Goal: Transaction & Acquisition: Purchase product/service

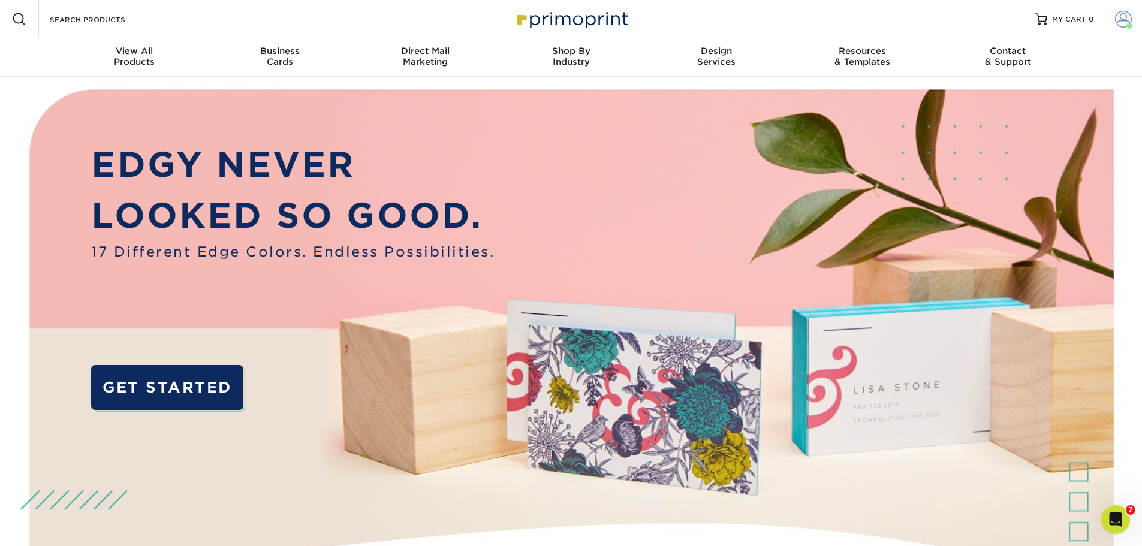
click at [1128, 16] on span at bounding box center [1123, 19] width 17 height 17
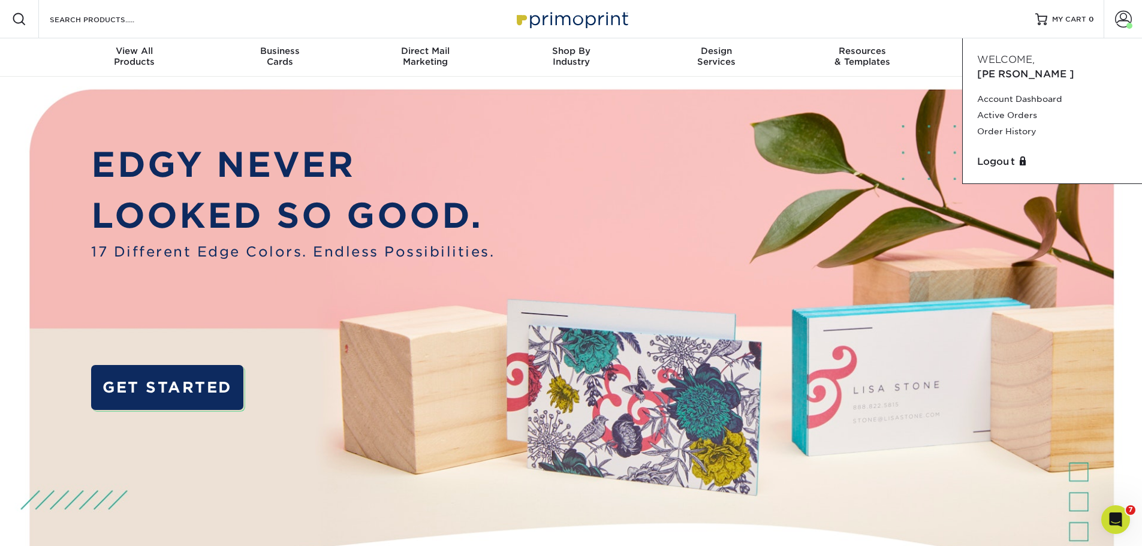
click at [885, 10] on div "Resources Menu Search Products Account Welcome, Josh Account Dashboard Active O…" at bounding box center [571, 19] width 1142 height 38
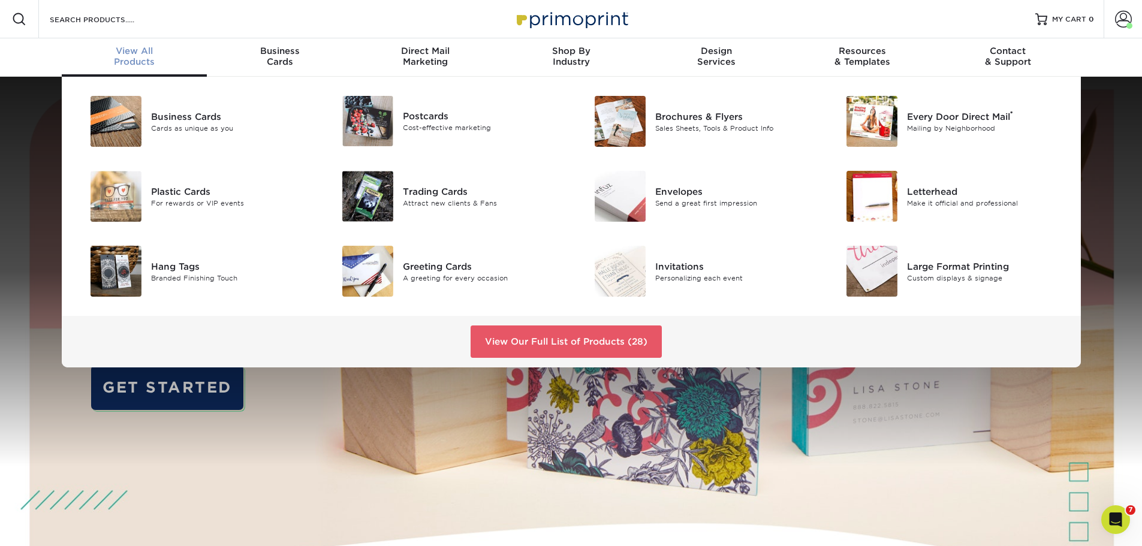
click at [126, 58] on div "View All Products" at bounding box center [135, 57] width 146 height 22
click at [428, 107] on div "Postcards Cost-effective marketing" at bounding box center [487, 121] width 168 height 50
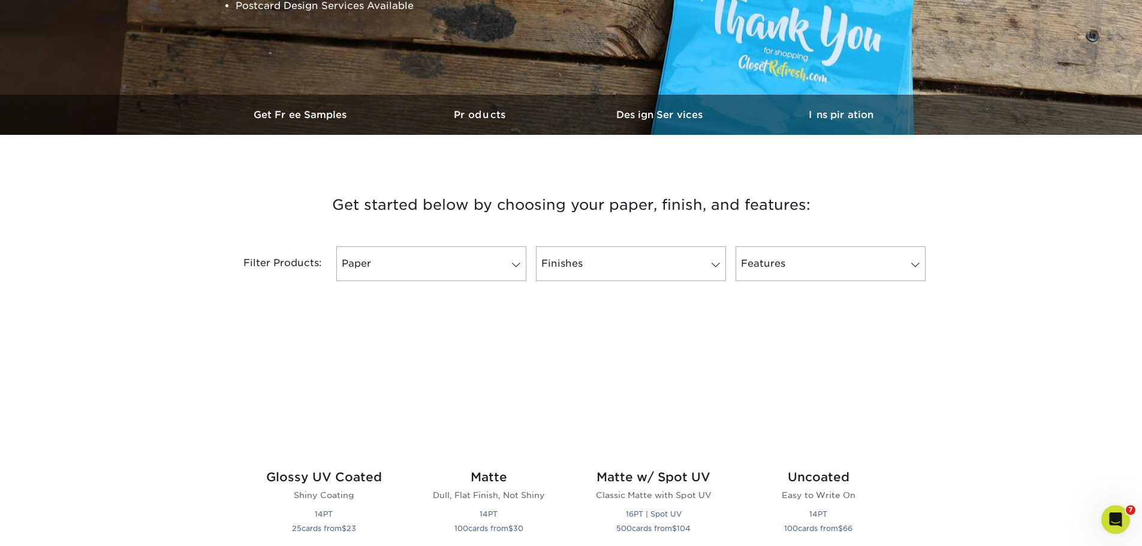
scroll to position [300, 0]
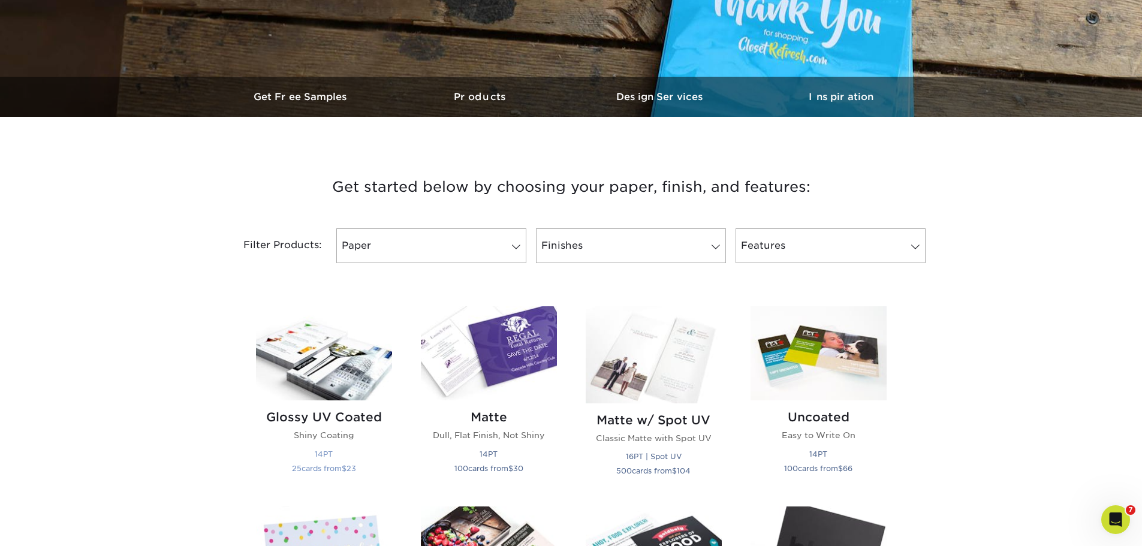
click at [366, 369] on img at bounding box center [324, 353] width 136 height 94
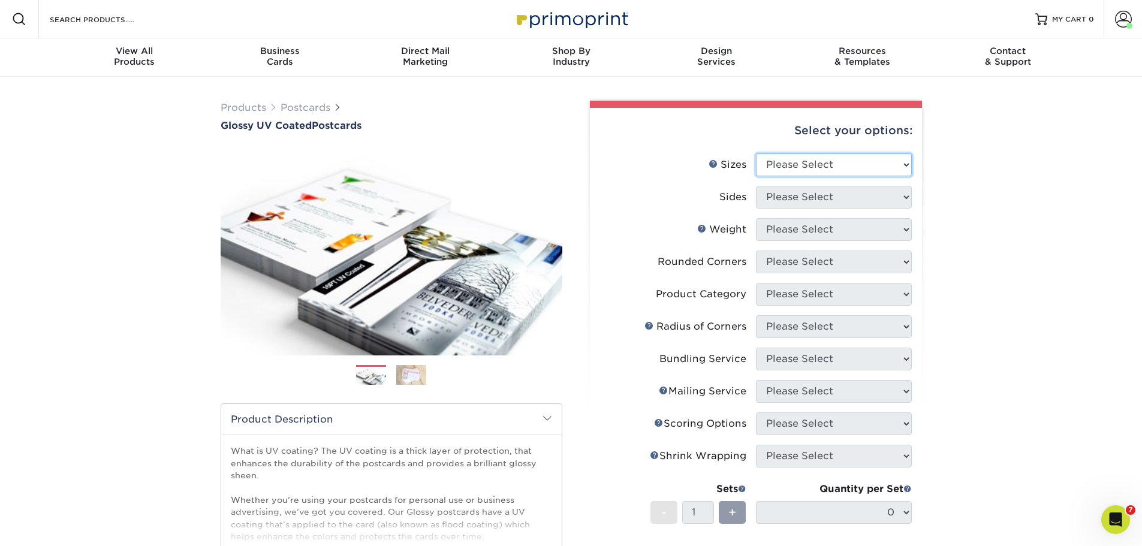
click at [829, 168] on select "Please Select 1.5" x 7" 2" x 4" 2" x 6" 2" x 7" 2" x 8" 2.12" x 5.5" 2.12" x 5.…" at bounding box center [834, 164] width 156 height 23
select select "5.00x7.00"
click at [756, 153] on select "Please Select 1.5" x 7" 2" x 4" 2" x 6" 2" x 7" 2" x 8" 2.12" x 5.5" 2.12" x 5.…" at bounding box center [834, 164] width 156 height 23
click at [795, 198] on select "Please Select Print Both Sides Print Front Only" at bounding box center [834, 197] width 156 height 23
select select "13abbda7-1d64-4f25-8bb2-c179b224825d"
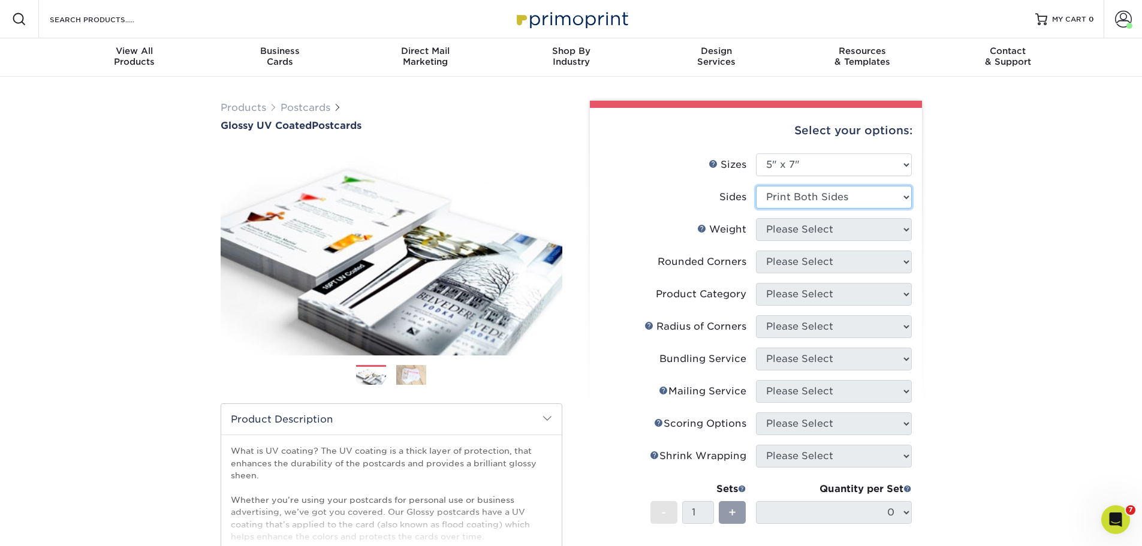
click at [756, 186] on select "Please Select Print Both Sides Print Front Only" at bounding box center [834, 197] width 156 height 23
click at [825, 233] on select "Please Select 16PT 14PT 18PT C1S" at bounding box center [834, 229] width 156 height 23
click at [756, 218] on select "Please Select 16PT 14PT 18PT C1S" at bounding box center [834, 229] width 156 height 23
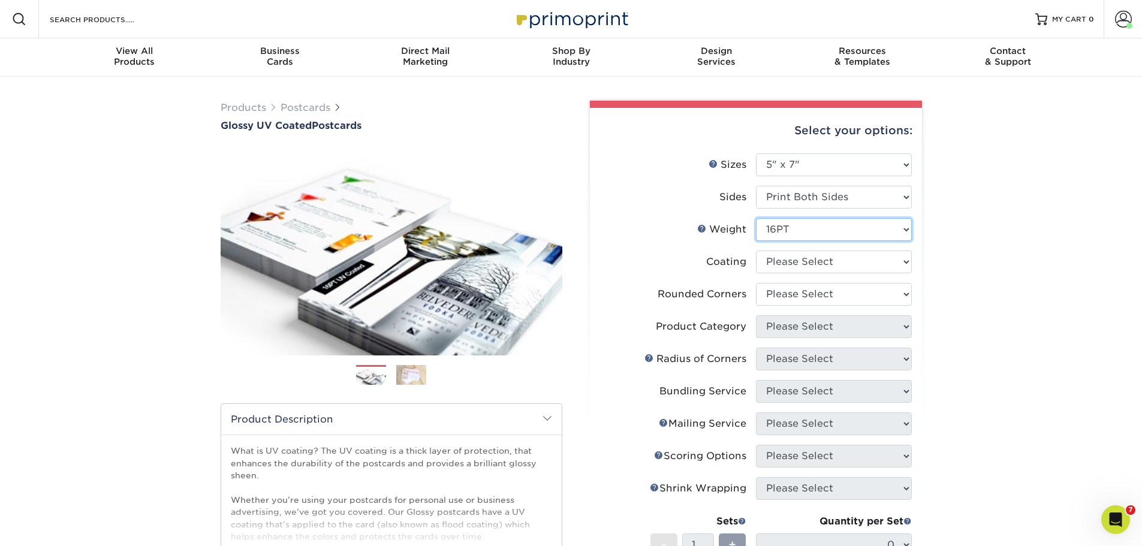
click at [816, 233] on select "Please Select 16PT 14PT 18PT C1S" at bounding box center [834, 229] width 156 height 23
select select "14PT"
click at [756, 218] on select "Please Select 16PT 14PT 18PT C1S" at bounding box center [834, 229] width 156 height 23
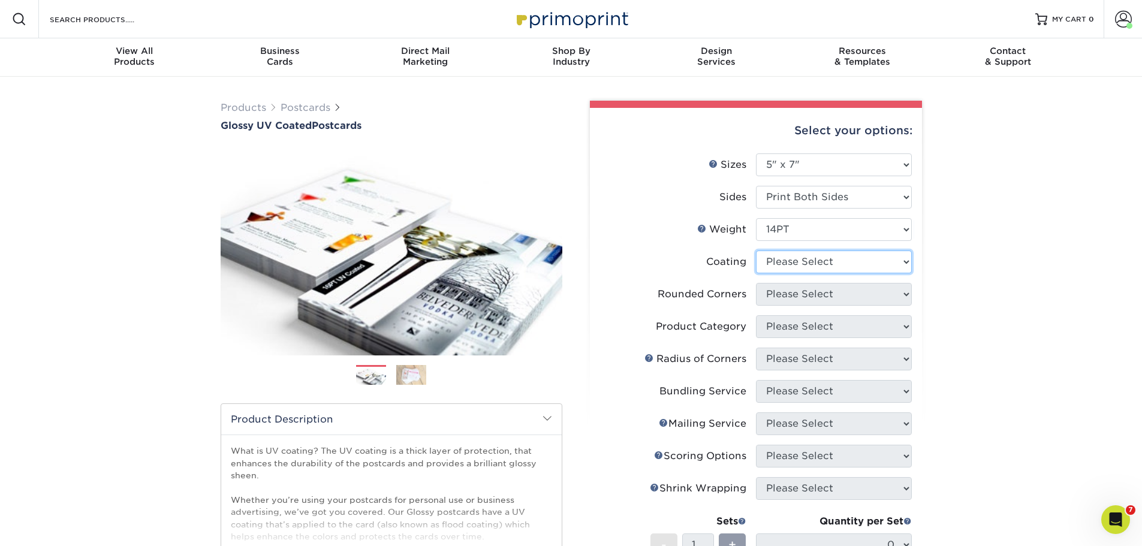
click at [812, 262] on select at bounding box center [834, 262] width 156 height 23
select select "ae367451-b2b8-45df-a344-0f05b6a12993"
click at [756, 251] on select at bounding box center [834, 262] width 156 height 23
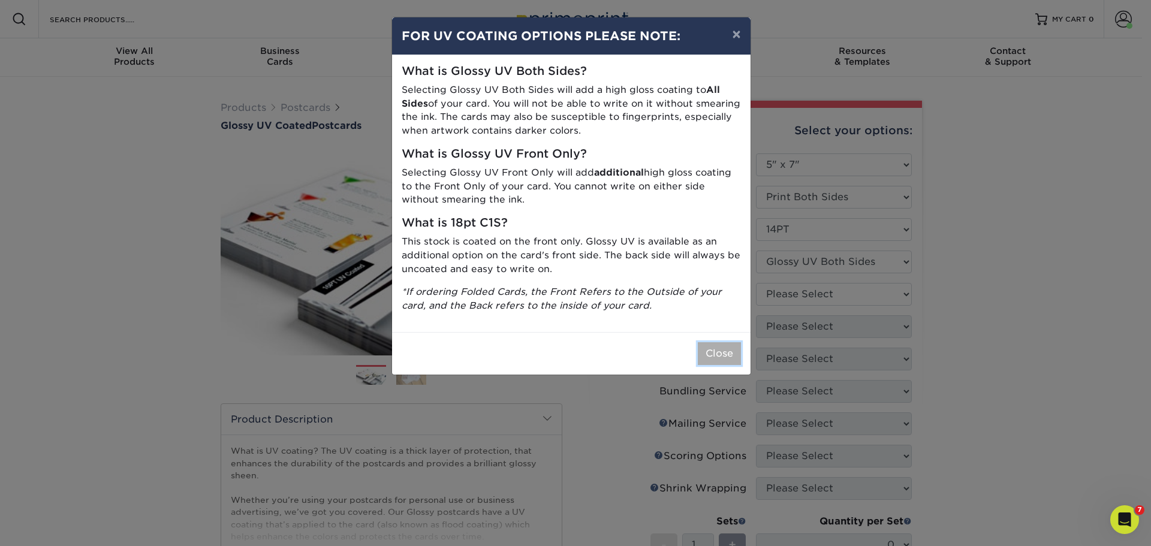
click at [724, 355] on button "Close" at bounding box center [719, 353] width 43 height 23
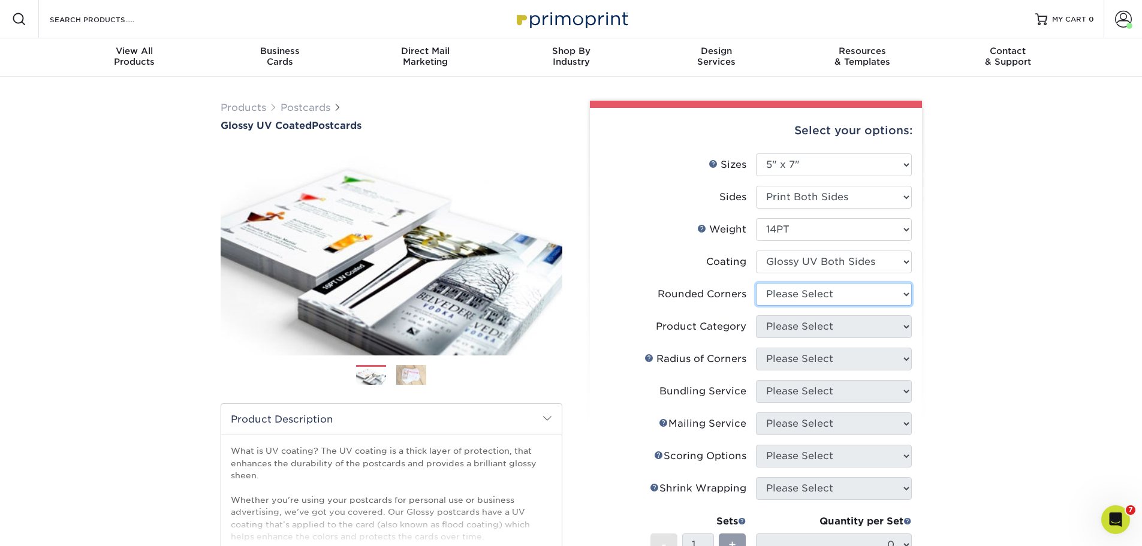
click at [811, 293] on select "Please Select Yes - Round 4 Corners No" at bounding box center [834, 294] width 156 height 23
select select "0"
click at [756, 283] on select "Please Select Yes - Round 4 Corners No" at bounding box center [834, 294] width 156 height 23
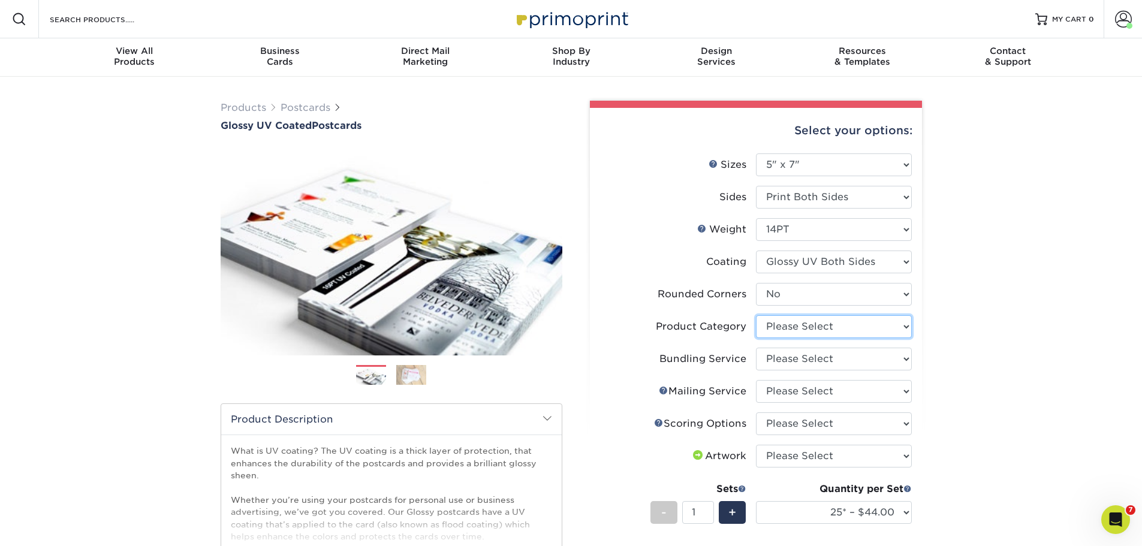
click at [792, 330] on select "Please Select Postcards" at bounding box center [834, 326] width 156 height 23
select select "9b7272e0-d6c8-4c3c-8e97-d3a1bcdab858"
click at [756, 315] on select "Please Select Postcards" at bounding box center [834, 326] width 156 height 23
click at [808, 363] on select "Please Select No Bundling Services Yes, Bundles of 50 (+2 Days) Yes, Bundles of…" at bounding box center [834, 359] width 156 height 23
select select "58689abb-25c0-461c-a4c3-a80b627d6649"
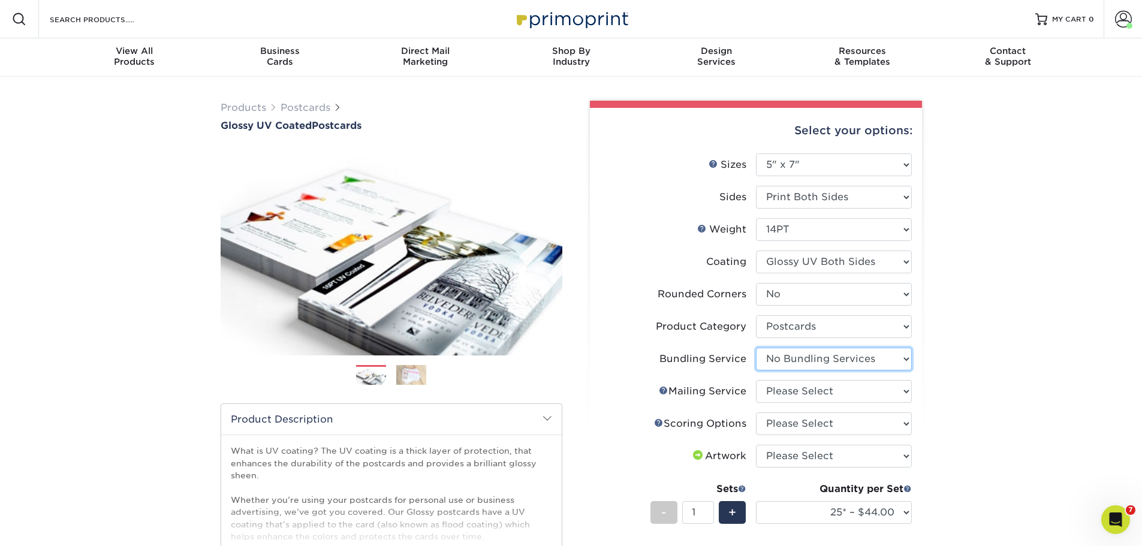
click at [756, 348] on select "Please Select No Bundling Services Yes, Bundles of 50 (+2 Days) Yes, Bundles of…" at bounding box center [834, 359] width 156 height 23
click at [823, 394] on select "Please Select No Direct Mailing Service No, I will mail/stamp/imprint Direct Ma…" at bounding box center [834, 391] width 156 height 23
select select "3e5e9bdd-d78a-4c28-a41d-fe1407925ca6"
click at [756, 380] on select "Please Select No Direct Mailing Service No, I will mail/stamp/imprint Direct Ma…" at bounding box center [834, 391] width 156 height 23
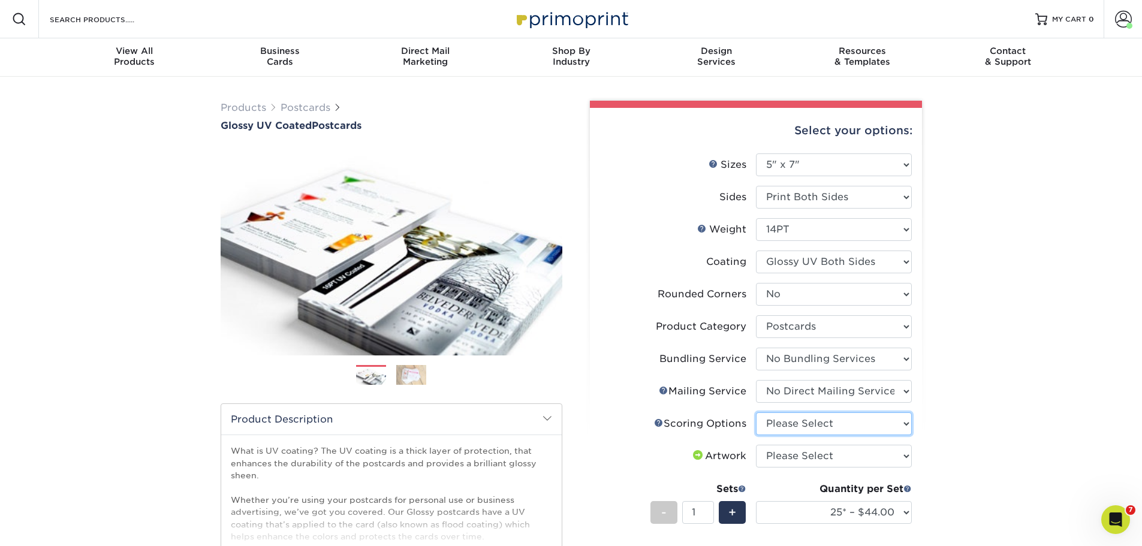
click at [828, 423] on select "Please Select No Scoring One Score Two Scores" at bounding box center [834, 423] width 156 height 23
select select "16ebe401-5398-422d-8cb0-f3adbb82deb5"
click at [756, 412] on select "Please Select No Scoring One Score Two Scores" at bounding box center [834, 423] width 156 height 23
click at [826, 451] on select "Please Select I will upload files I need a design - $150" at bounding box center [834, 456] width 156 height 23
select select "upload"
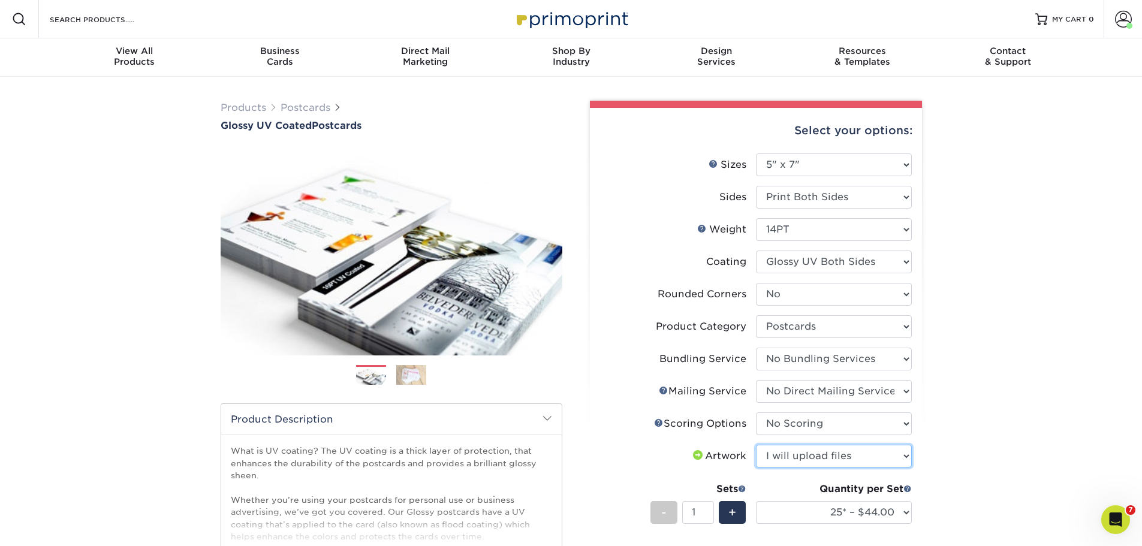
click at [756, 445] on select "Please Select I will upload files I need a design - $150" at bounding box center [834, 456] width 156 height 23
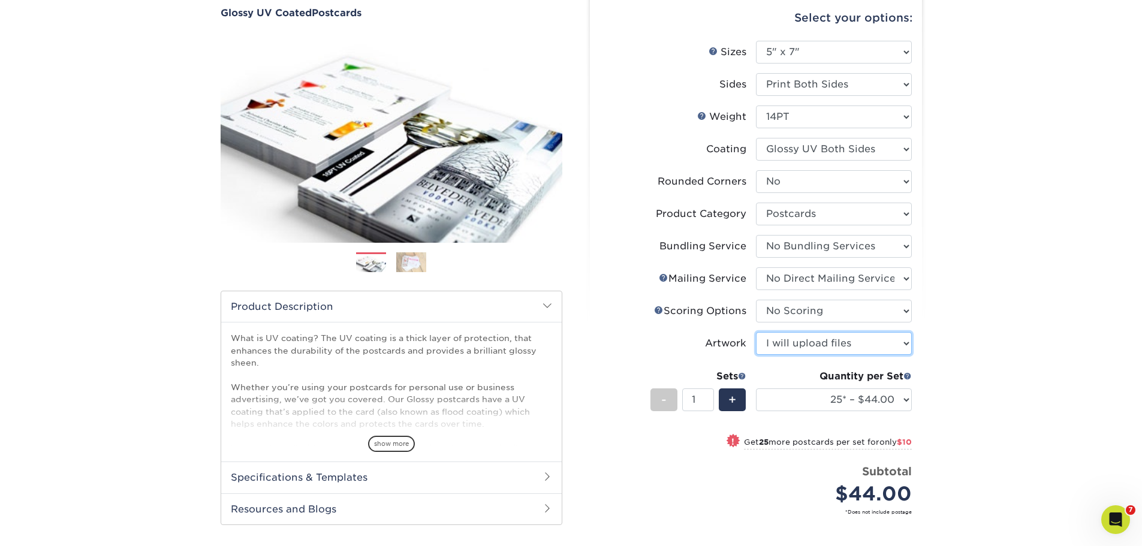
scroll to position [120, 0]
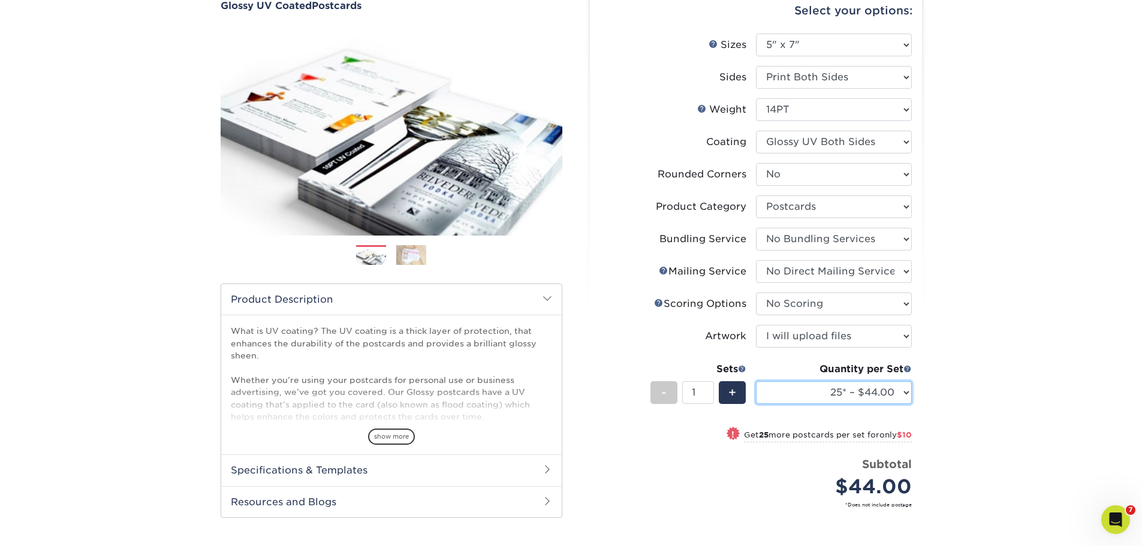
click at [832, 390] on select "25* – $44.00 50* – $54.00 75* – $67.00 100* – $98.00 250* – $146.00 500 – $162.…" at bounding box center [834, 392] width 156 height 23
select select "500 – $162.00"
click at [756, 381] on select "25* – $44.00 50* – $54.00 75* – $67.00 100* – $98.00 250* – $146.00 500 – $162.…" at bounding box center [834, 392] width 156 height 23
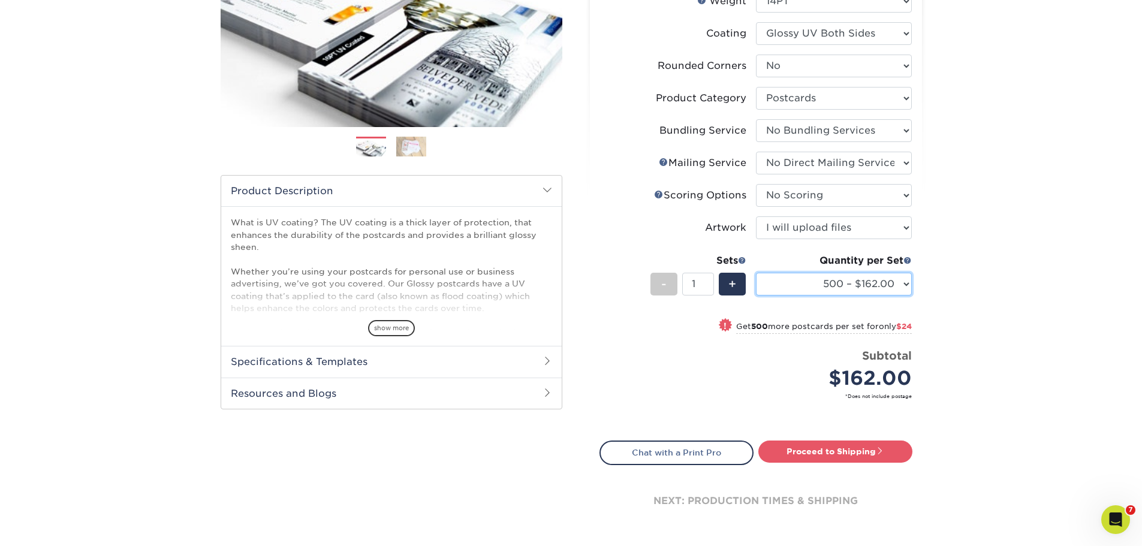
scroll to position [240, 0]
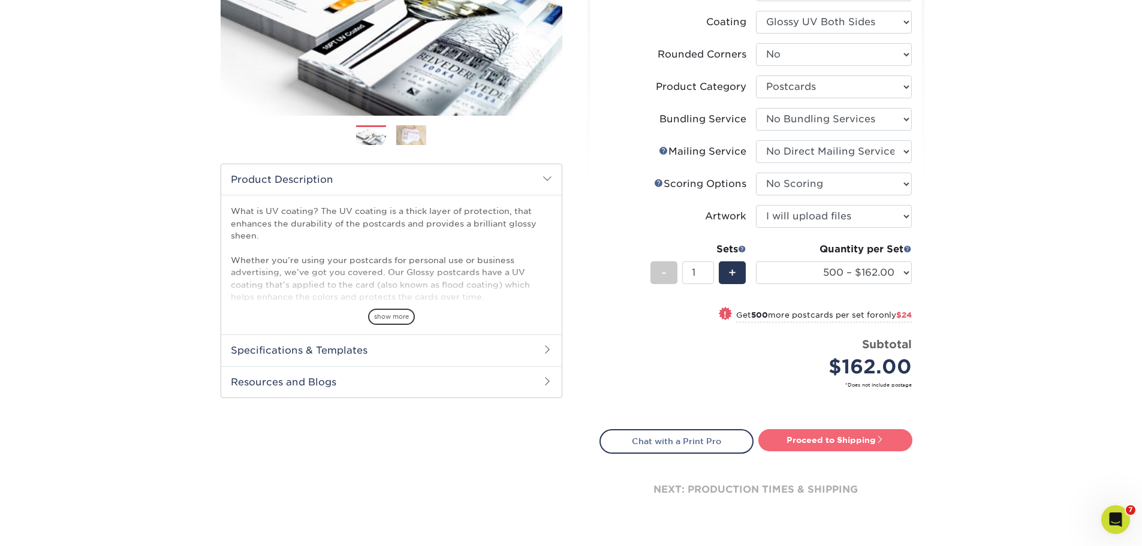
click at [833, 442] on link "Proceed to Shipping" at bounding box center [835, 440] width 154 height 22
type input "Set 1"
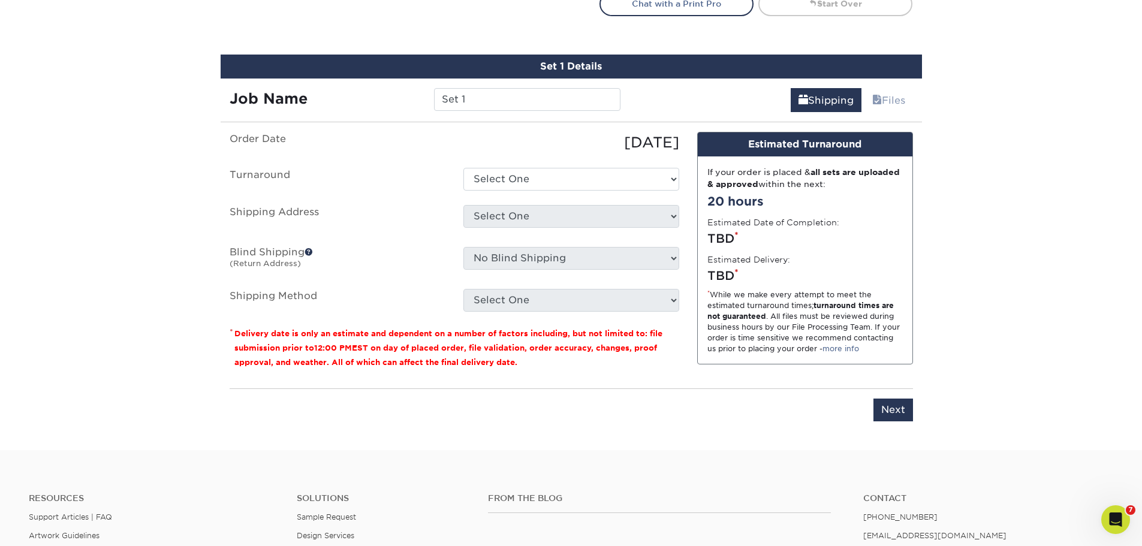
scroll to position [702, 0]
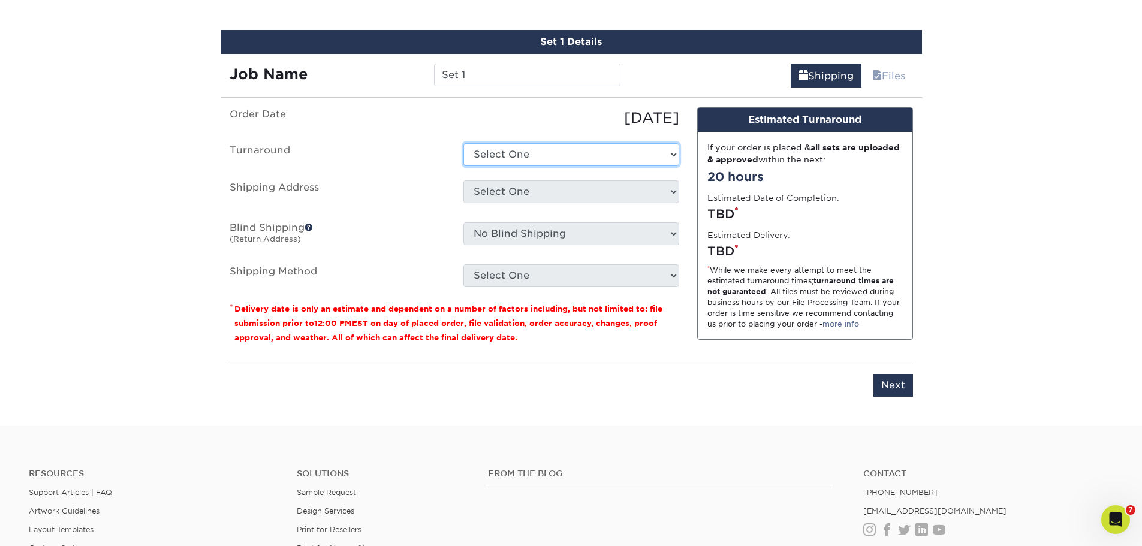
click at [514, 149] on select "Select One 2-4 Business Days 2 Day Next Business Day" at bounding box center [571, 154] width 216 height 23
select select "7e7390d1-9f2c-4778-98ce-595225dd642d"
click at [463, 143] on select "Select One 2-4 Business Days 2 Day Next Business Day" at bounding box center [571, 154] width 216 height 23
click at [528, 187] on select "Select One Office Tracey + Add New Address" at bounding box center [571, 191] width 216 height 23
select select "254438"
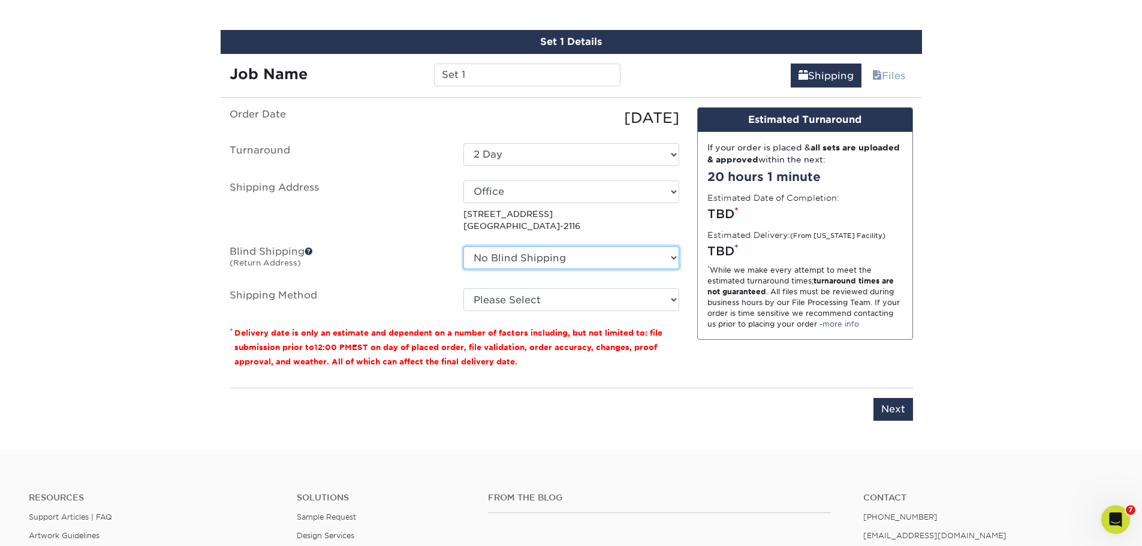
click at [553, 258] on select "No Blind Shipping Office Tracey + Add New Address" at bounding box center [571, 257] width 216 height 23
select select "254438"
click at [463, 246] on select "No Blind Shipping Office Tracey + Add New Address" at bounding box center [571, 257] width 216 height 23
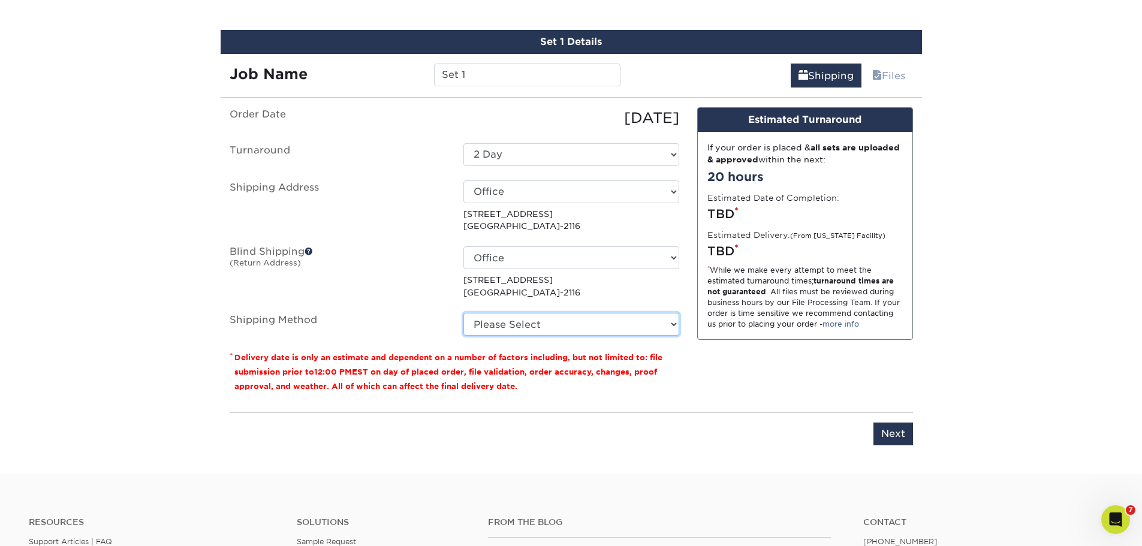
click at [571, 318] on select "Please Select Ground Shipping (+$25.22) 3 Day Shipping Service (+$32.33) 2 Day …" at bounding box center [571, 324] width 216 height 23
select select "13"
click at [463, 313] on select "Please Select Ground Shipping (+$25.22) 3 Day Shipping Service (+$32.33) 2 Day …" at bounding box center [571, 324] width 216 height 23
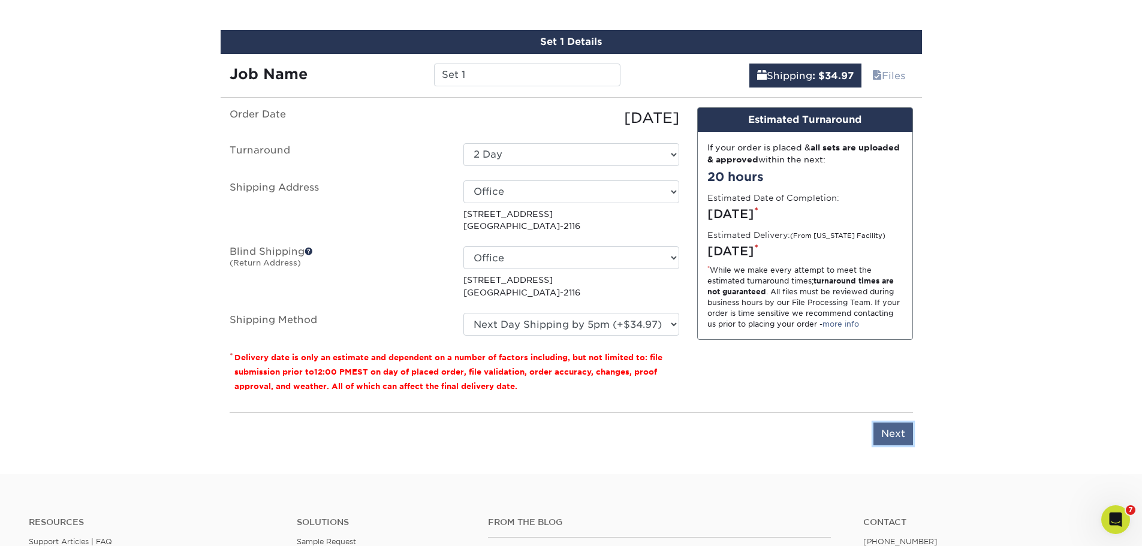
click at [896, 432] on input "Next" at bounding box center [893, 434] width 40 height 23
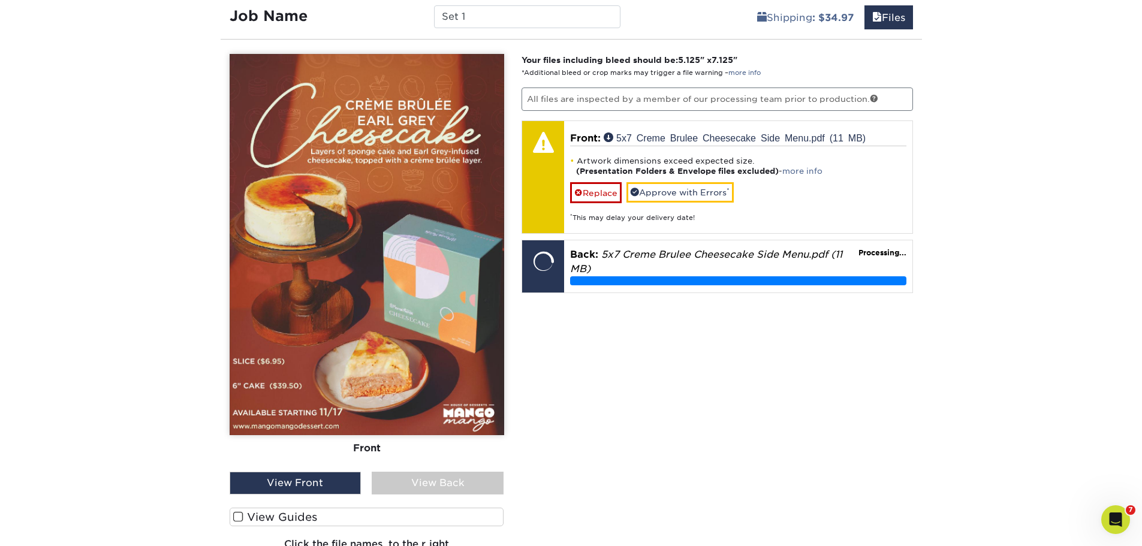
scroll to position [762, 0]
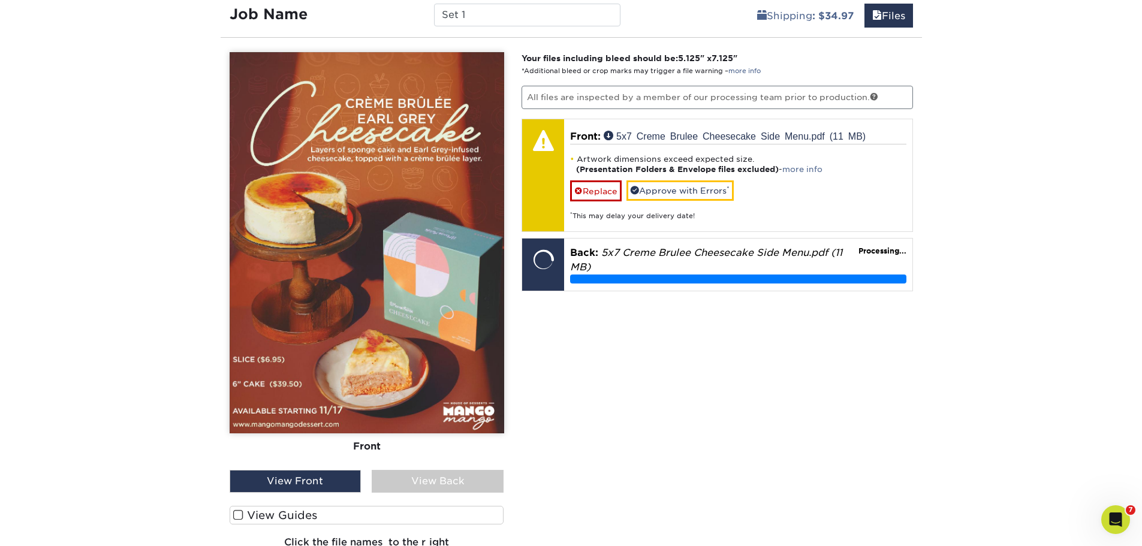
click at [415, 478] on div "View Back" at bounding box center [438, 481] width 132 height 23
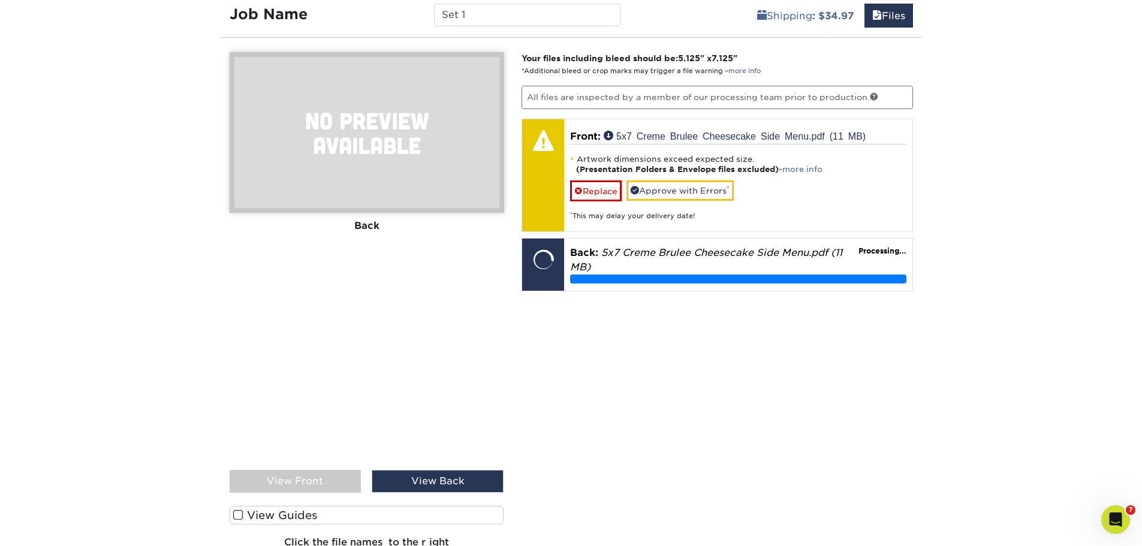
click at [417, 478] on div "View Back" at bounding box center [438, 481] width 132 height 23
click at [336, 472] on div "View Front" at bounding box center [296, 481] width 132 height 23
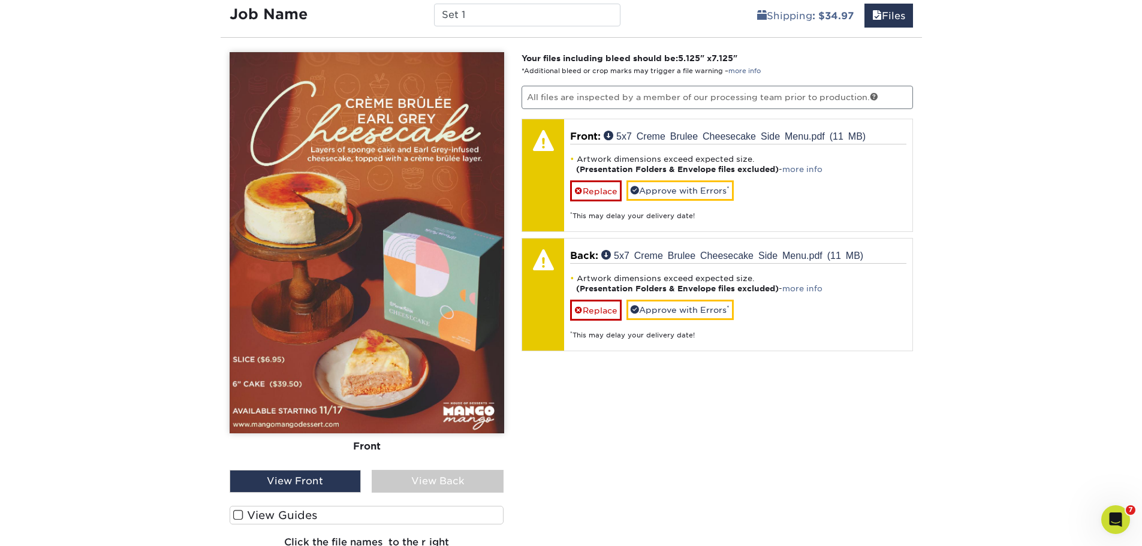
click at [254, 512] on label "View Guides" at bounding box center [367, 515] width 274 height 19
click at [0, 0] on input "View Guides" at bounding box center [0, 0] width 0 height 0
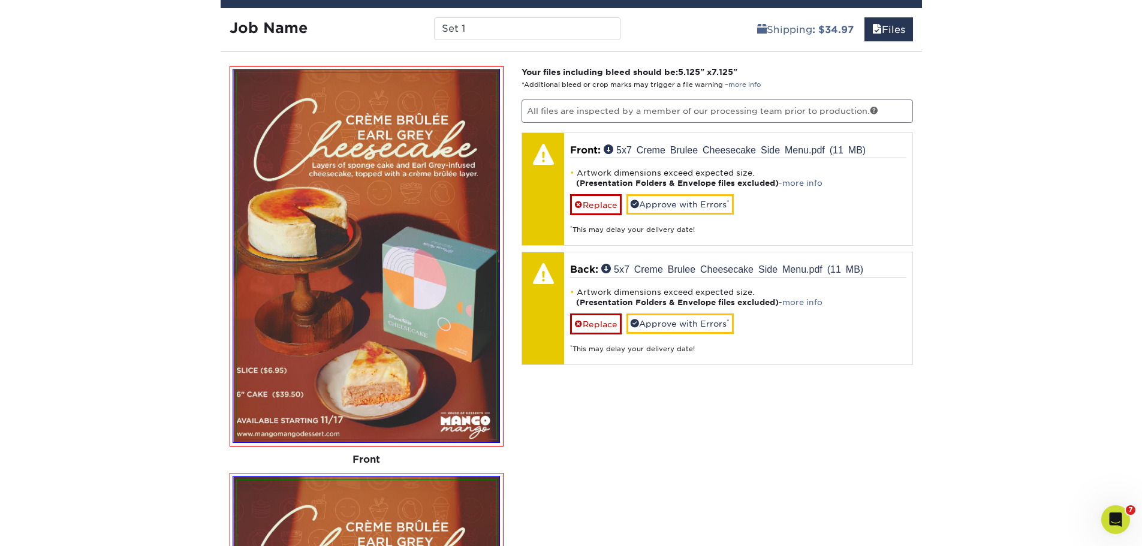
scroll to position [642, 0]
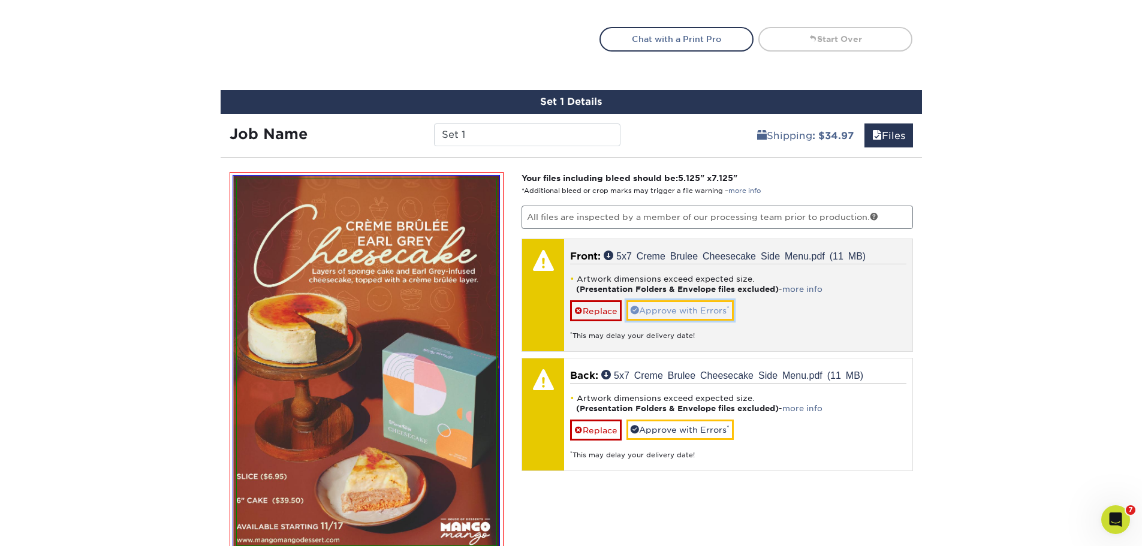
click at [704, 307] on link "Approve with Errors *" at bounding box center [679, 310] width 107 height 20
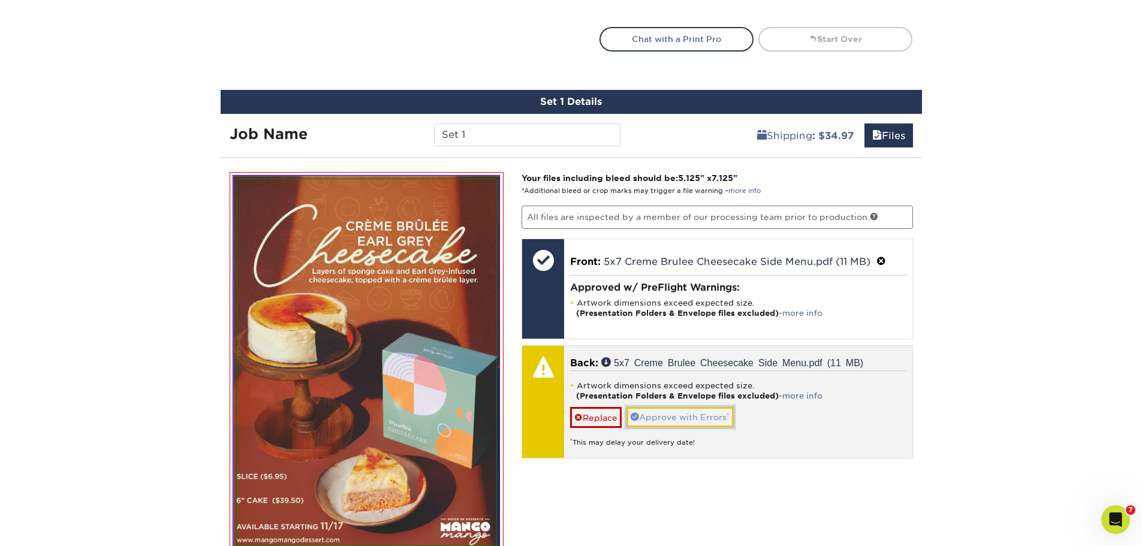
click at [672, 417] on link "Approve with Errors *" at bounding box center [679, 417] width 107 height 20
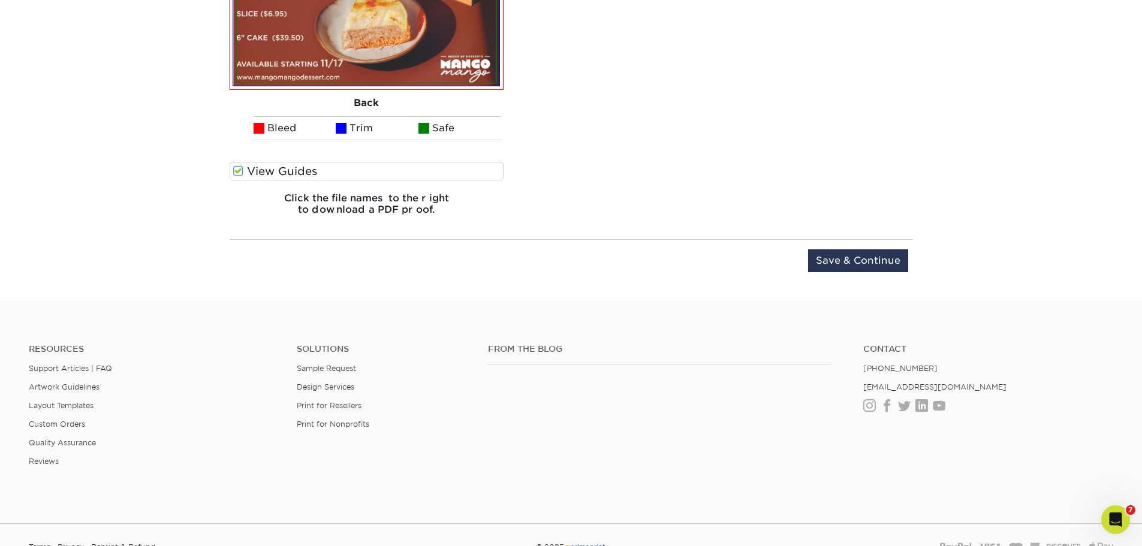
scroll to position [1601, 0]
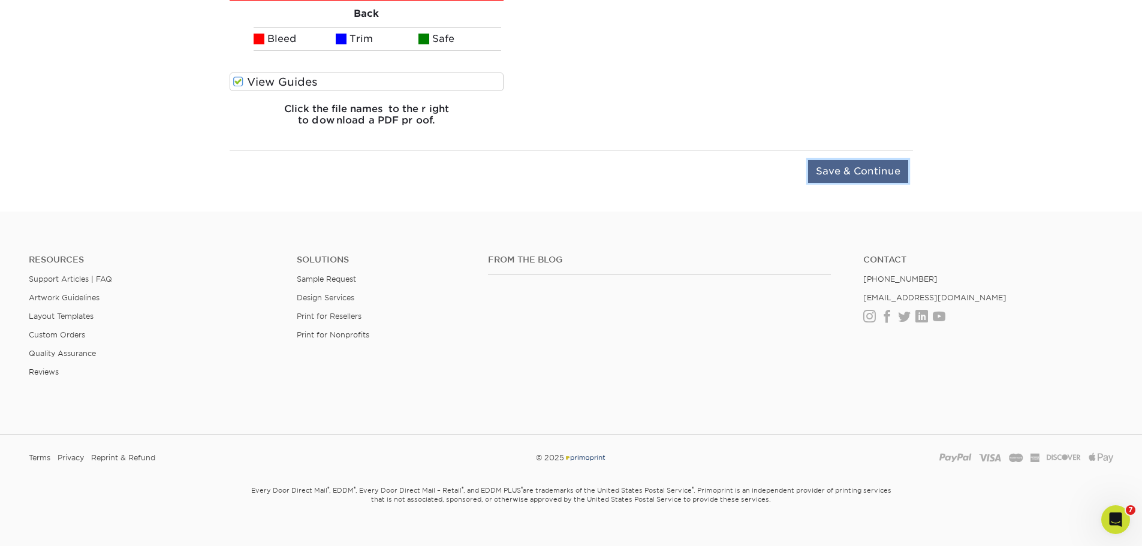
click at [852, 174] on input "Save & Continue" at bounding box center [858, 171] width 100 height 23
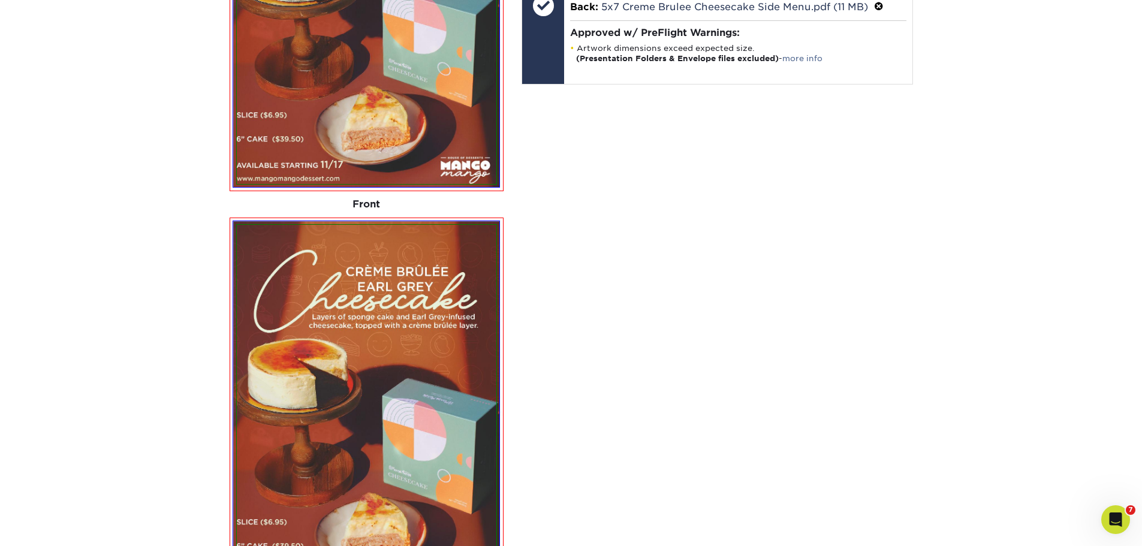
scroll to position [824, 0]
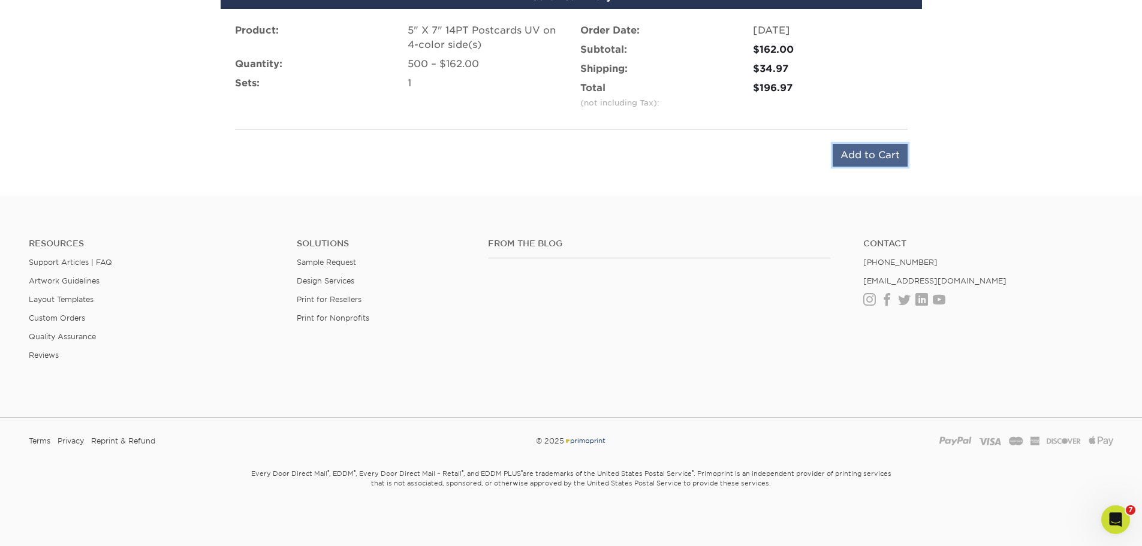
click at [856, 160] on input "Add to Cart" at bounding box center [869, 155] width 75 height 23
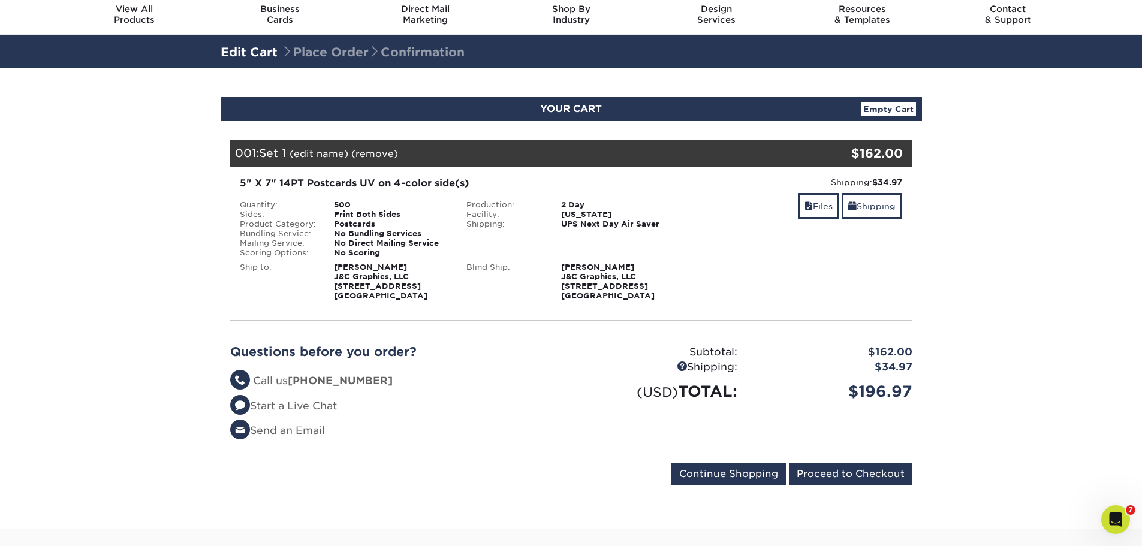
scroll to position [60, 0]
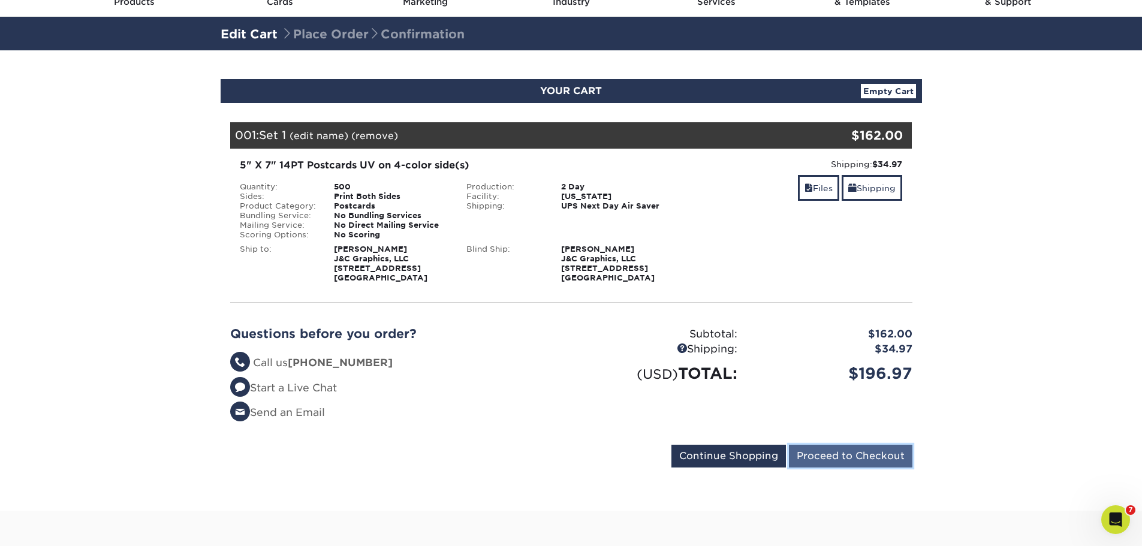
click at [871, 459] on input "Proceed to Checkout" at bounding box center [850, 456] width 123 height 23
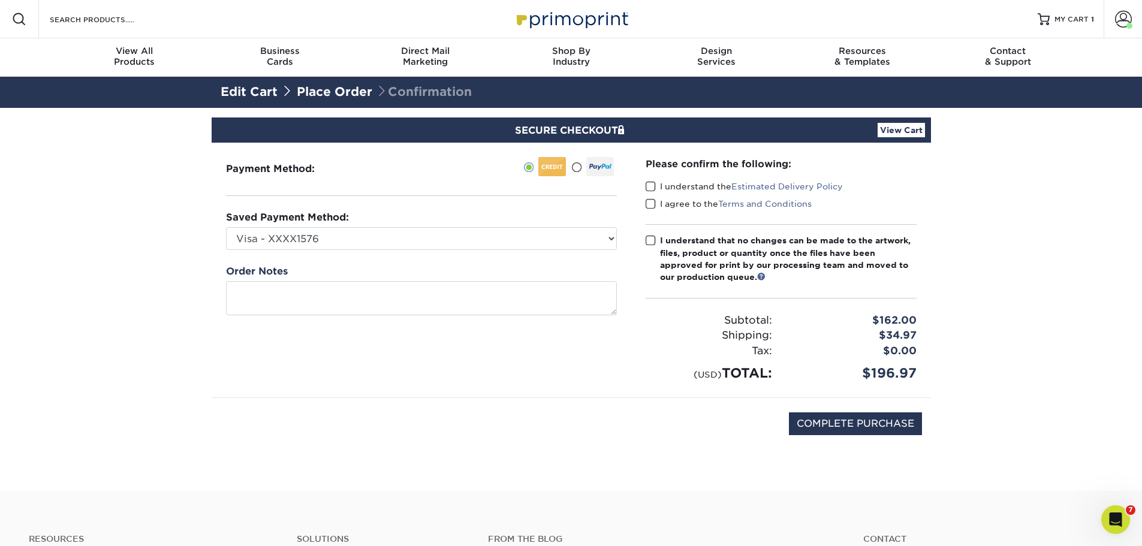
click at [659, 188] on label "I understand the Estimated Delivery Policy" at bounding box center [743, 186] width 197 height 12
click at [0, 0] on input "I understand the Estimated Delivery Policy" at bounding box center [0, 0] width 0 height 0
click at [650, 203] on span at bounding box center [650, 203] width 10 height 11
click at [0, 0] on input "I agree to the Terms and Conditions" at bounding box center [0, 0] width 0 height 0
click at [649, 237] on span at bounding box center [650, 240] width 10 height 11
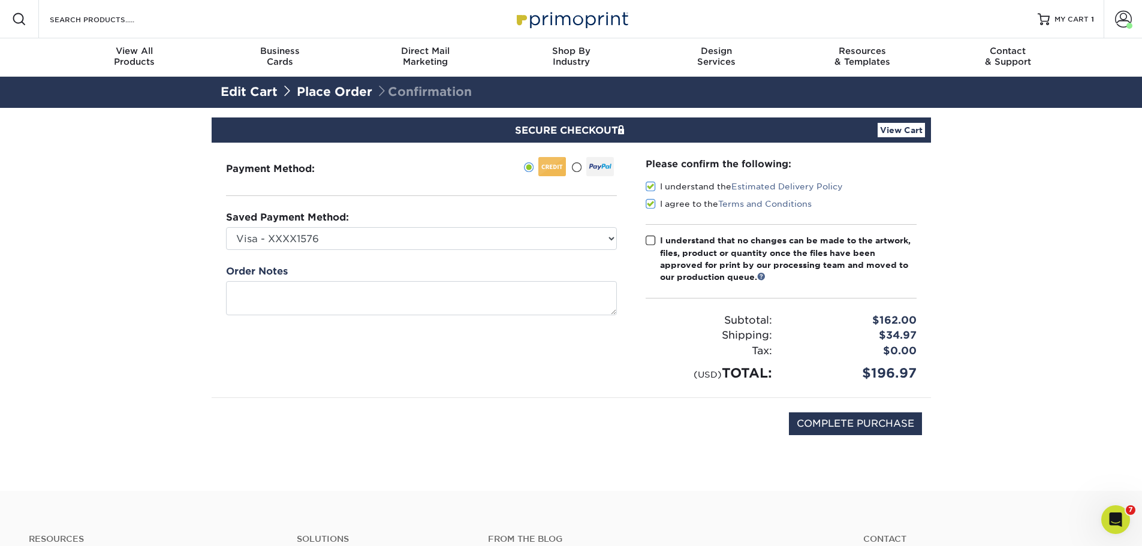
click at [0, 0] on input "I understand that no changes can be made to the artwork, files, product or quan…" at bounding box center [0, 0] width 0 height 0
click at [804, 418] on input "COMPLETE PURCHASE" at bounding box center [855, 423] width 133 height 23
type input "PROCESSING, PLEASE WAIT..."
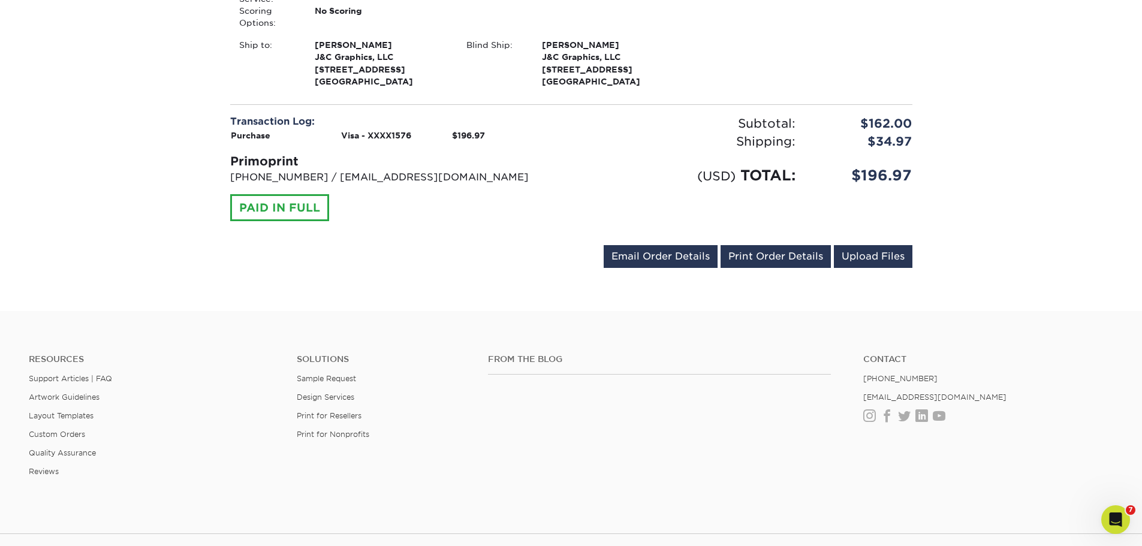
scroll to position [596, 0]
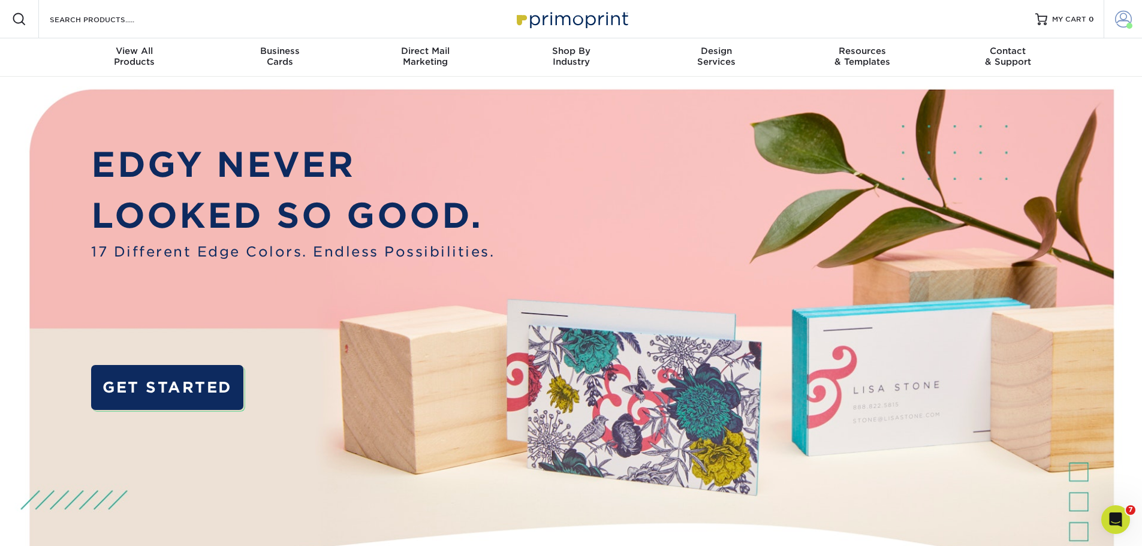
click at [1114, 14] on link "Account" at bounding box center [1122, 19] width 38 height 38
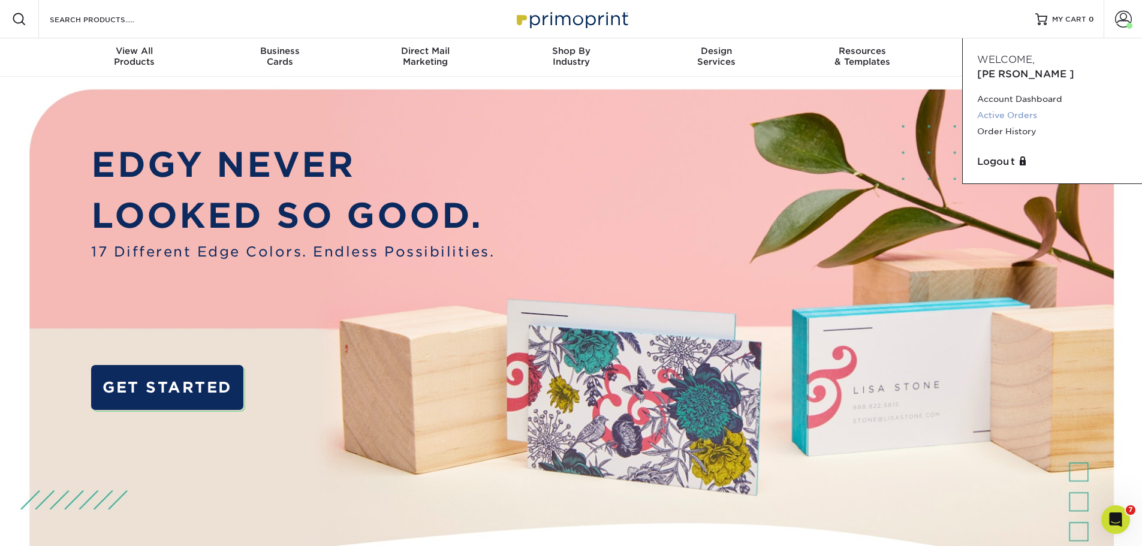
click at [1024, 107] on link "Active Orders" at bounding box center [1052, 115] width 150 height 16
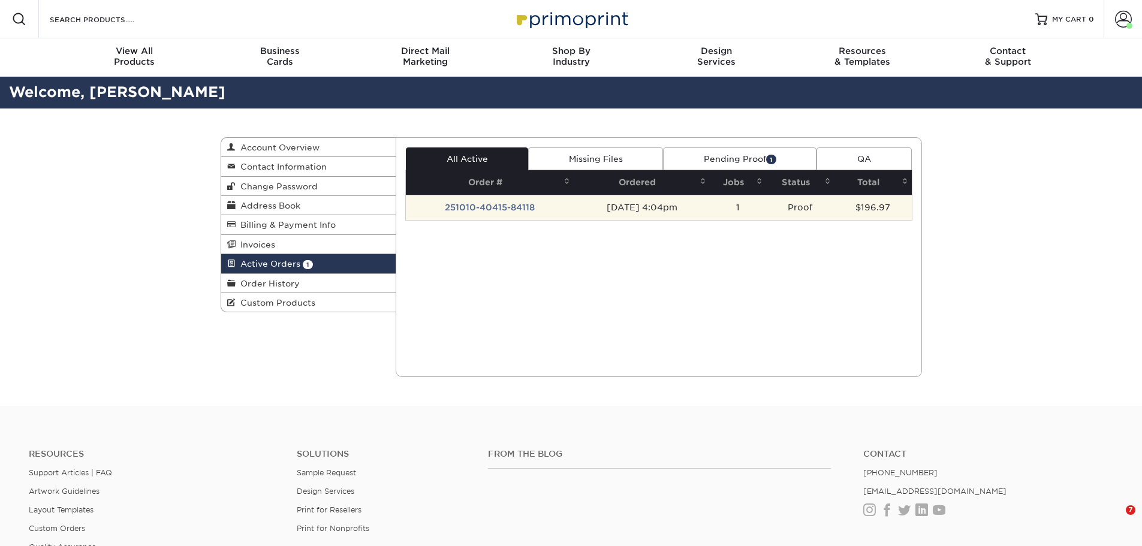
click at [490, 204] on td "251010-40415-84118" at bounding box center [490, 207] width 168 height 25
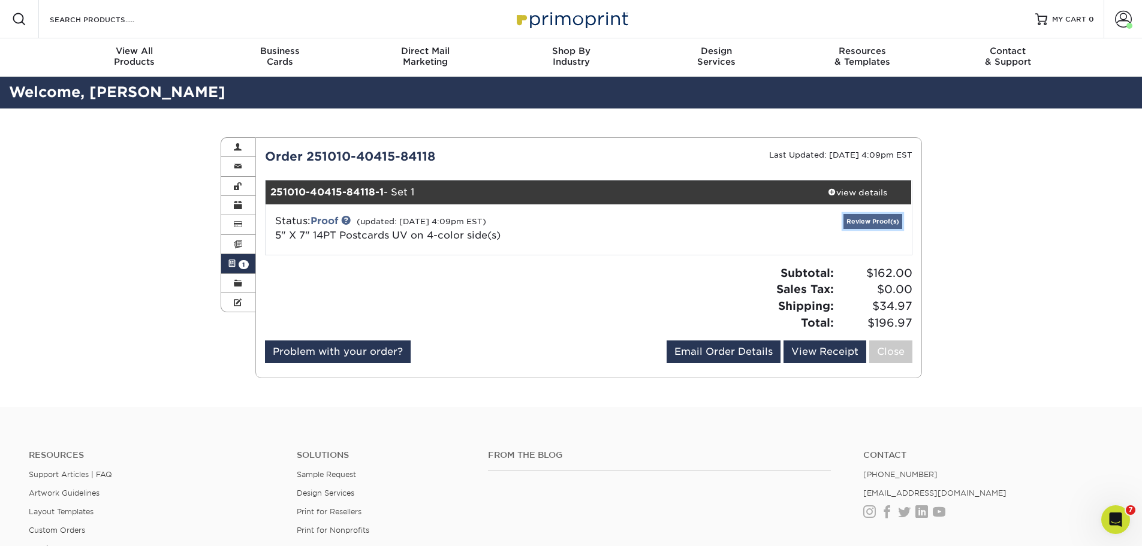
click at [871, 222] on link "Review Proof(s)" at bounding box center [872, 221] width 59 height 15
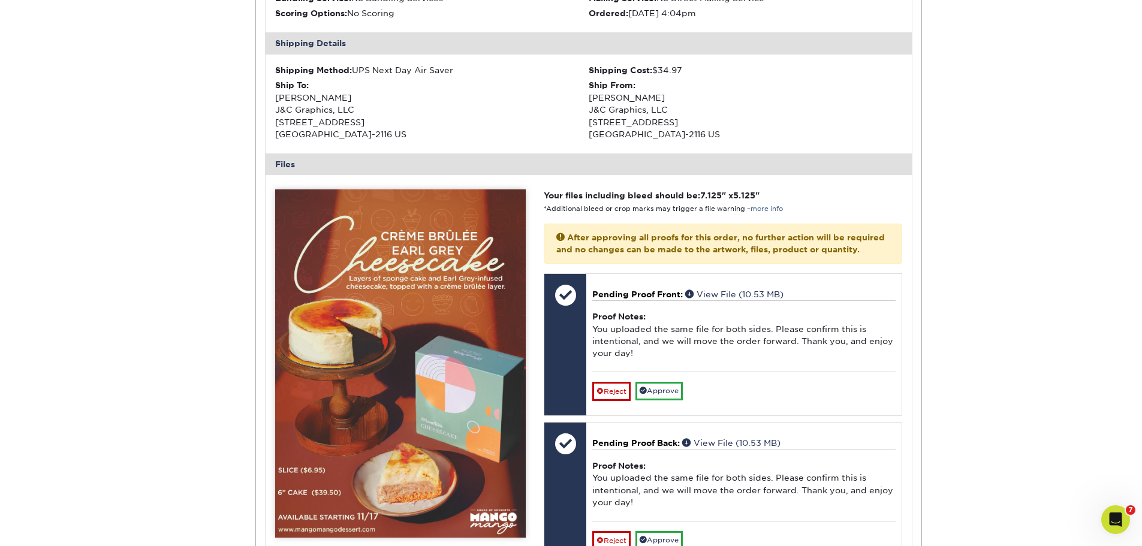
scroll to position [420, 0]
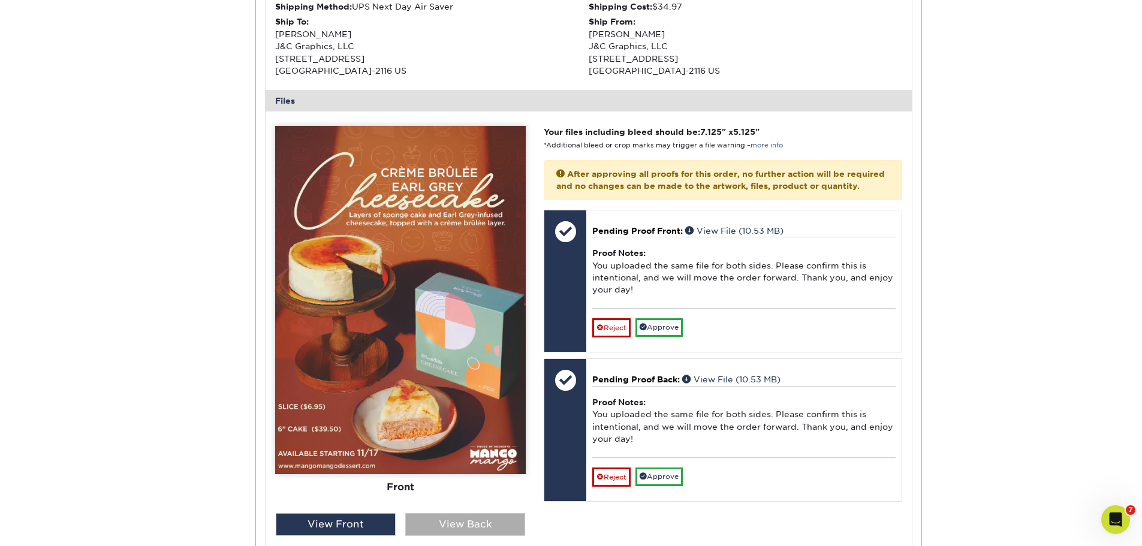
click at [464, 522] on div "View Back" at bounding box center [465, 524] width 120 height 23
click at [372, 520] on div "View Front" at bounding box center [336, 524] width 120 height 23
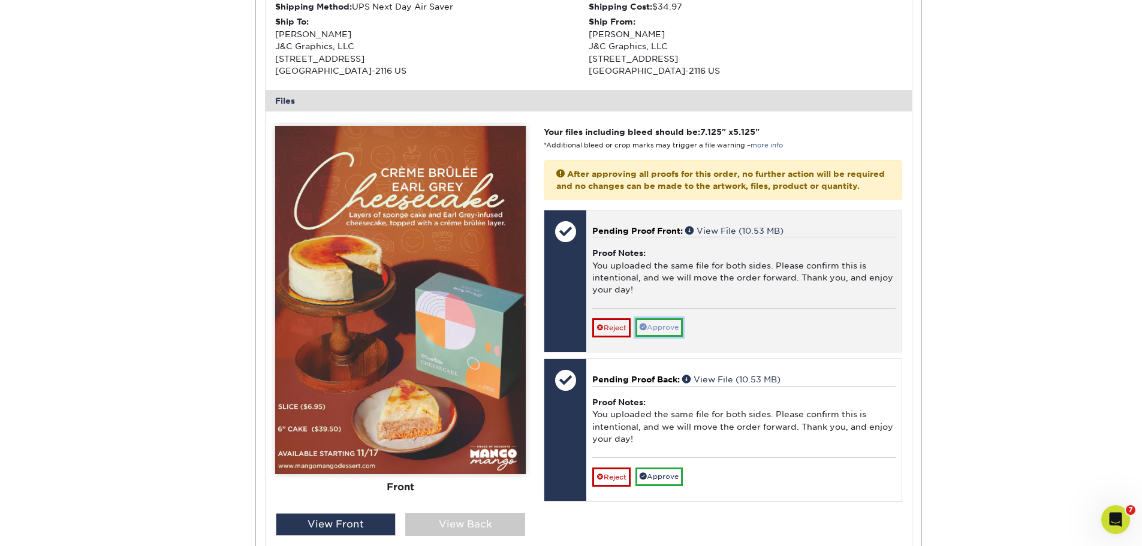
click at [671, 337] on link "Approve" at bounding box center [658, 327] width 47 height 19
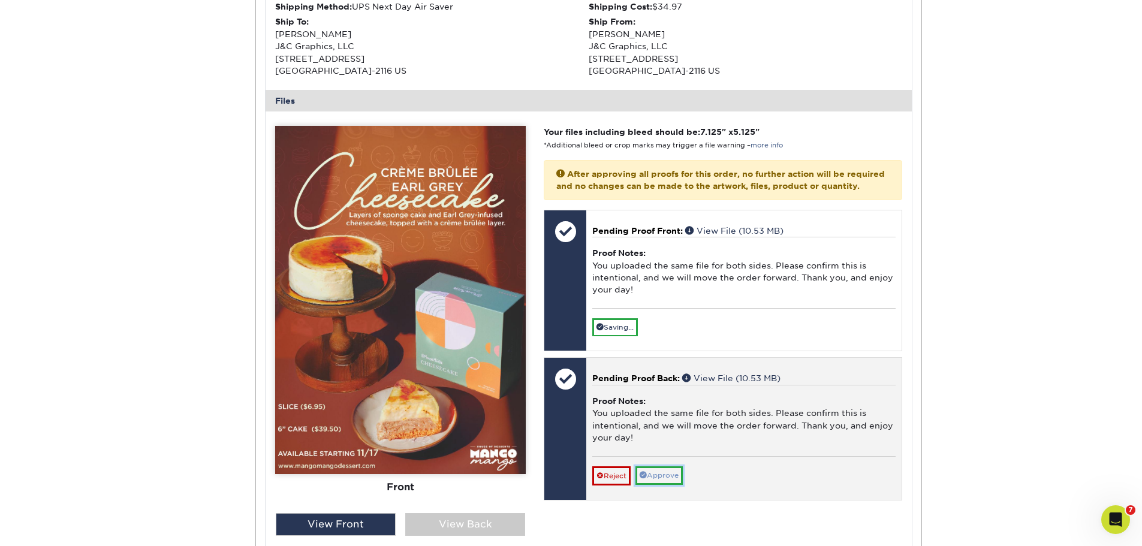
click at [661, 485] on div "Reject Approve Cancel Save We will contact you via email shortly. If you need t…" at bounding box center [743, 470] width 303 height 29
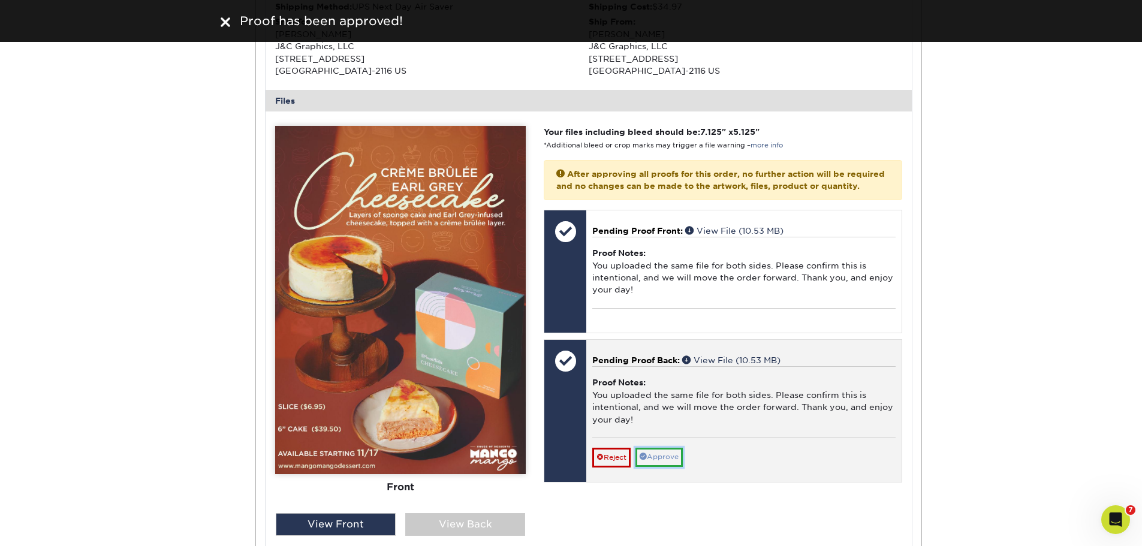
click at [660, 466] on link "Approve" at bounding box center [658, 457] width 47 height 19
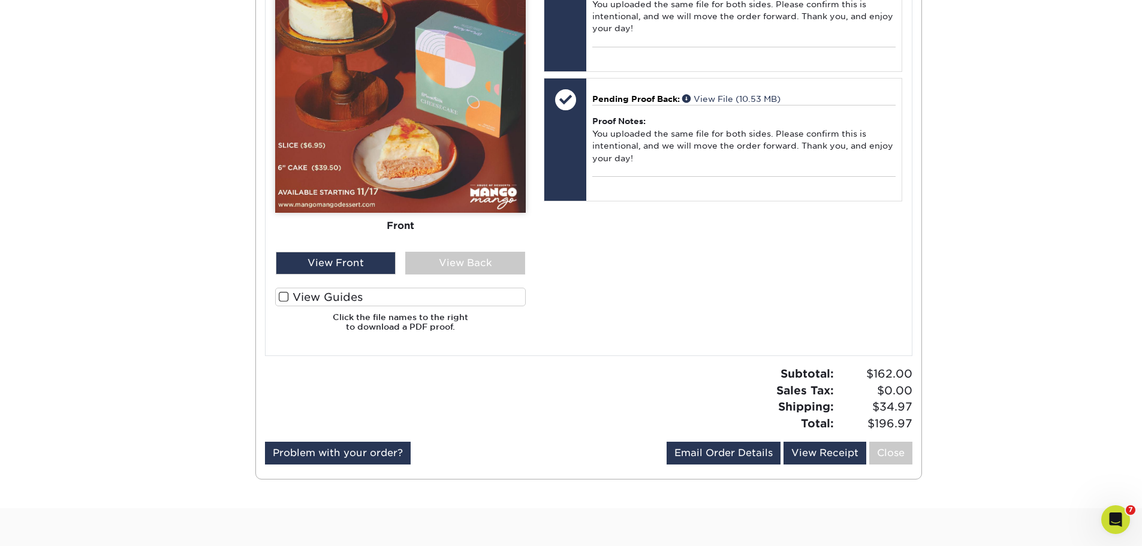
scroll to position [659, 0]
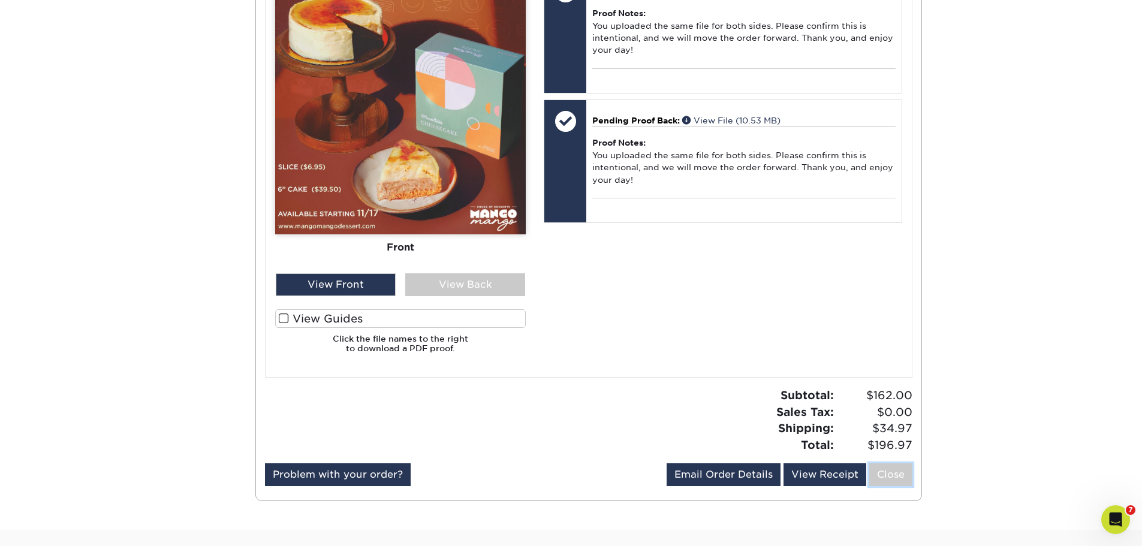
click at [897, 481] on link "Close" at bounding box center [890, 474] width 43 height 23
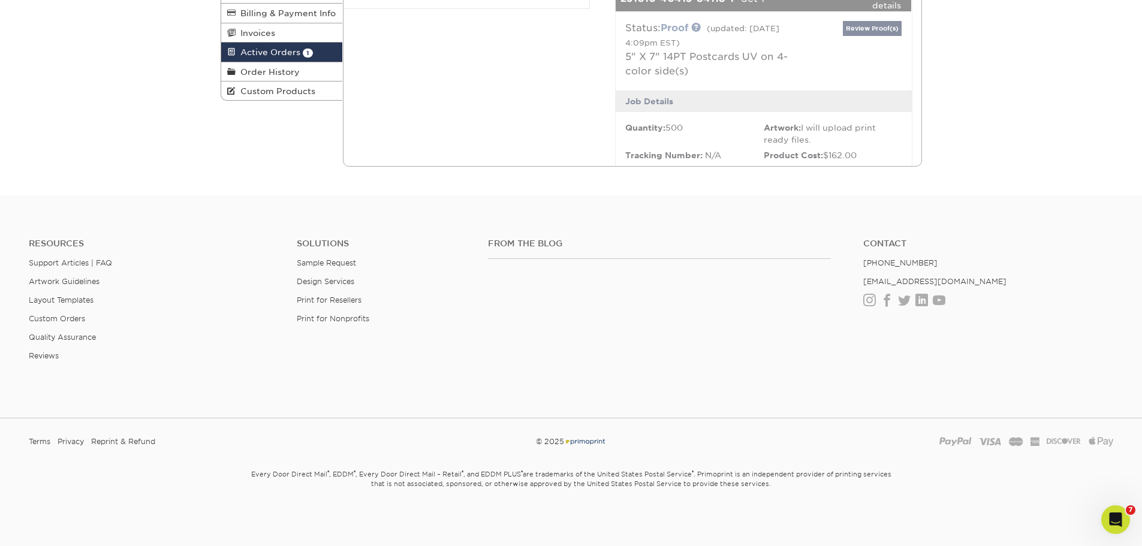
scroll to position [0, 0]
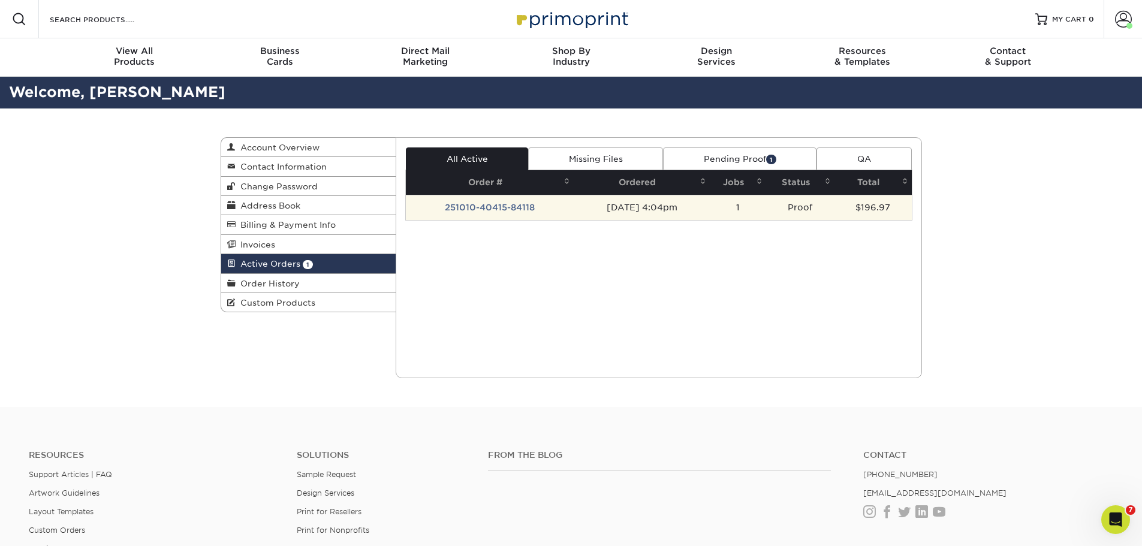
click at [493, 212] on td "251010-40415-84118" at bounding box center [490, 207] width 168 height 25
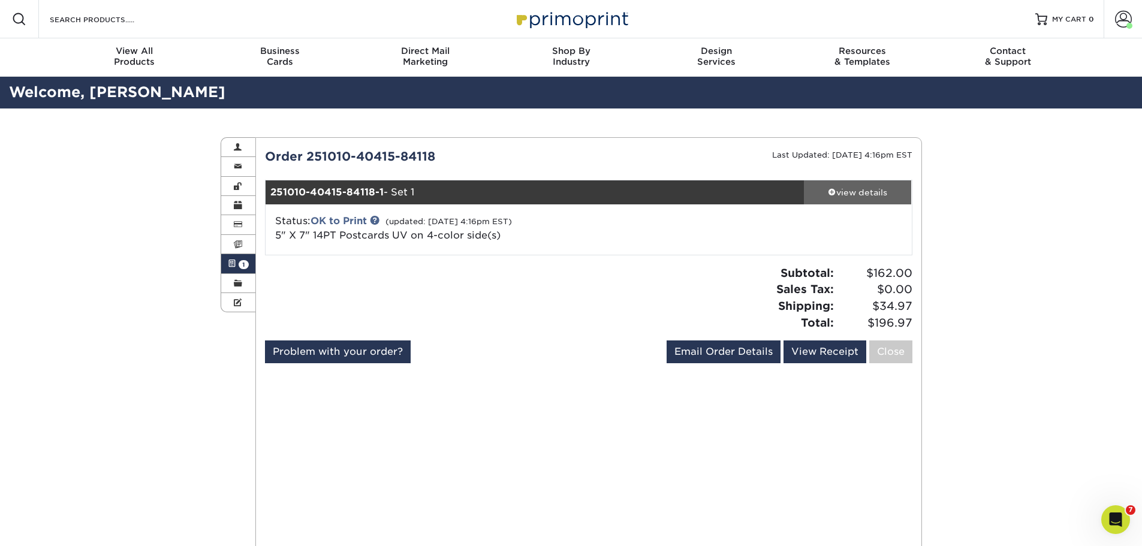
click at [836, 196] on div "view details" at bounding box center [858, 192] width 108 height 12
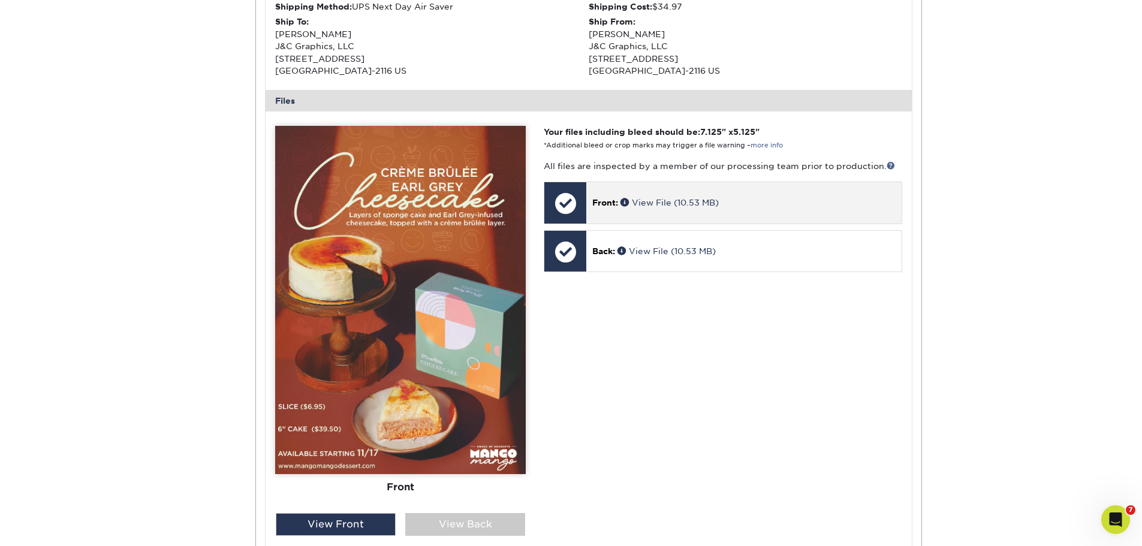
scroll to position [539, 0]
